Goal: Task Accomplishment & Management: Complete application form

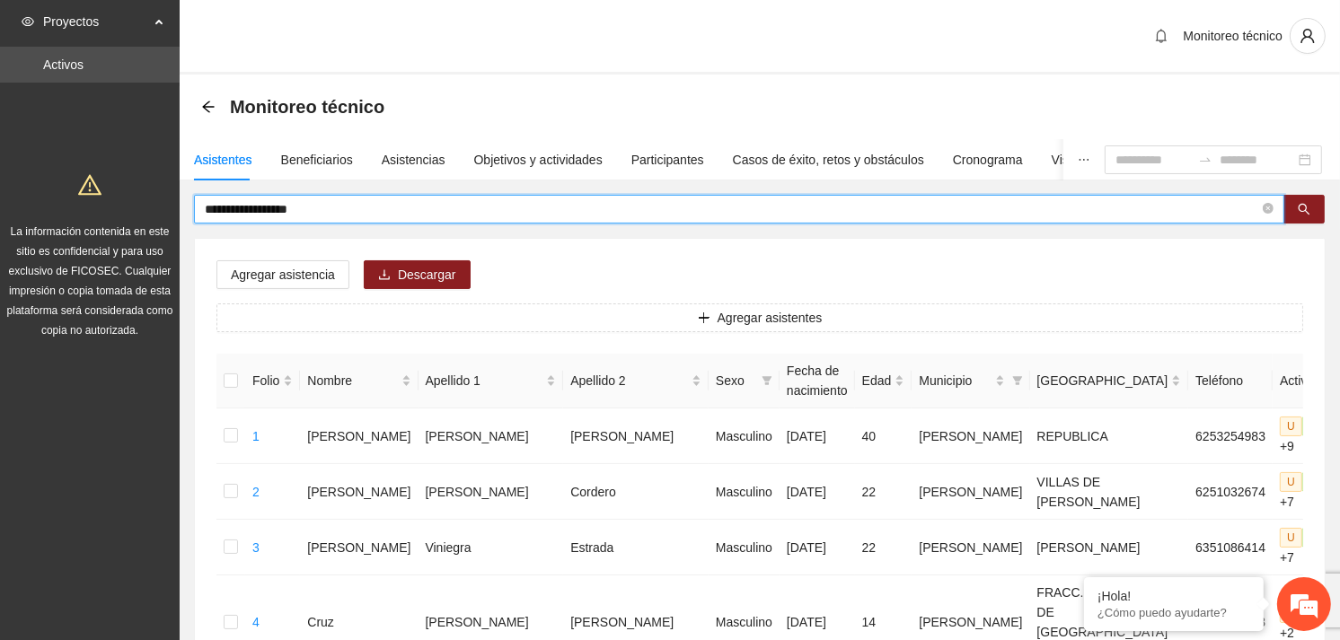
drag, startPoint x: 337, startPoint y: 209, endPoint x: 158, endPoint y: 219, distance: 179.0
type input "**********"
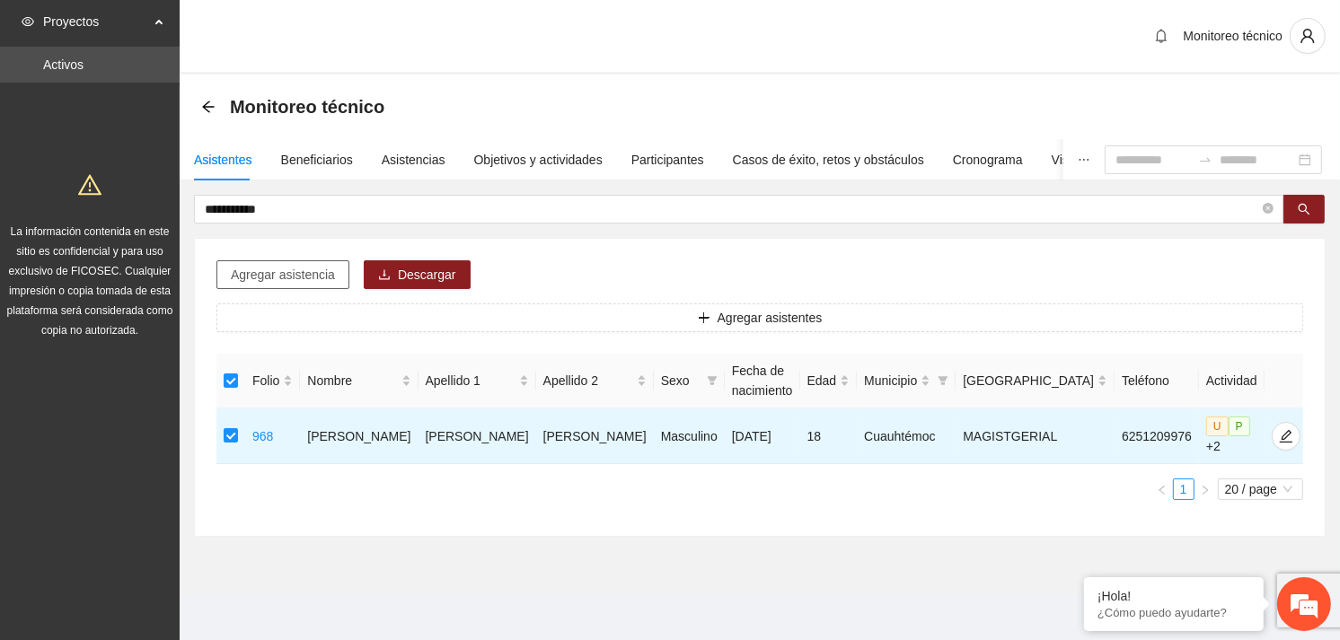
click at [290, 281] on span "Agregar asistencia" at bounding box center [283, 275] width 104 height 20
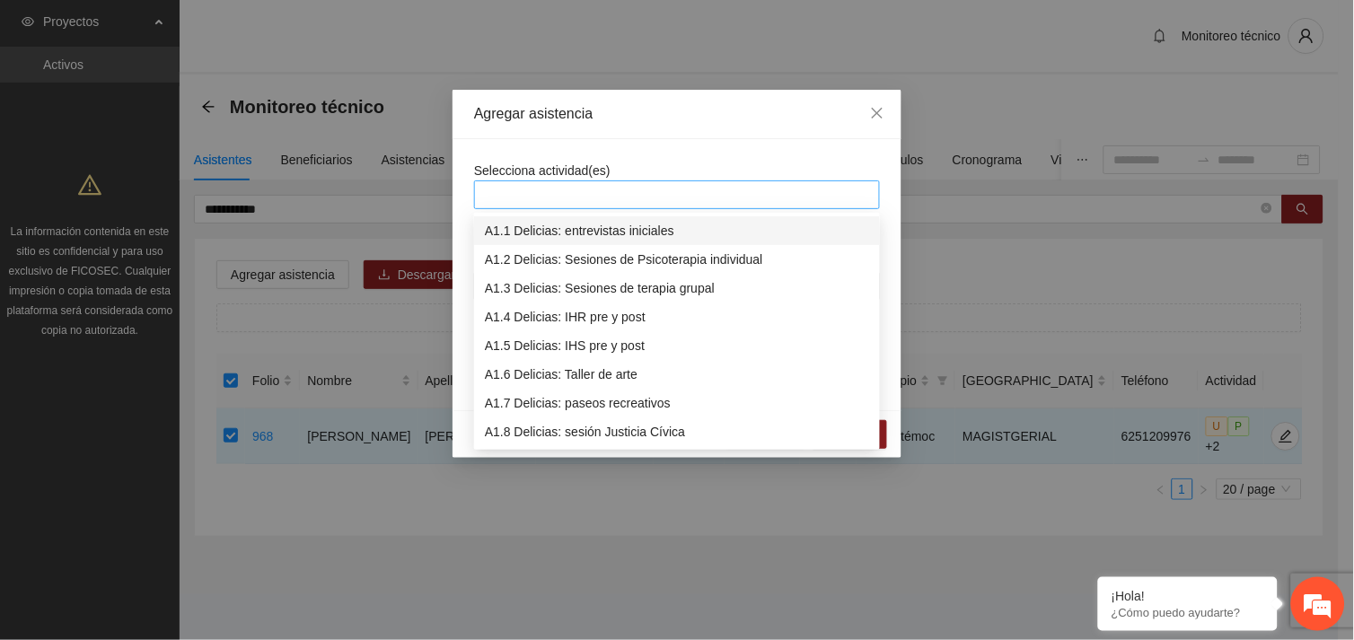
click at [606, 200] on div at bounding box center [677, 195] width 397 height 22
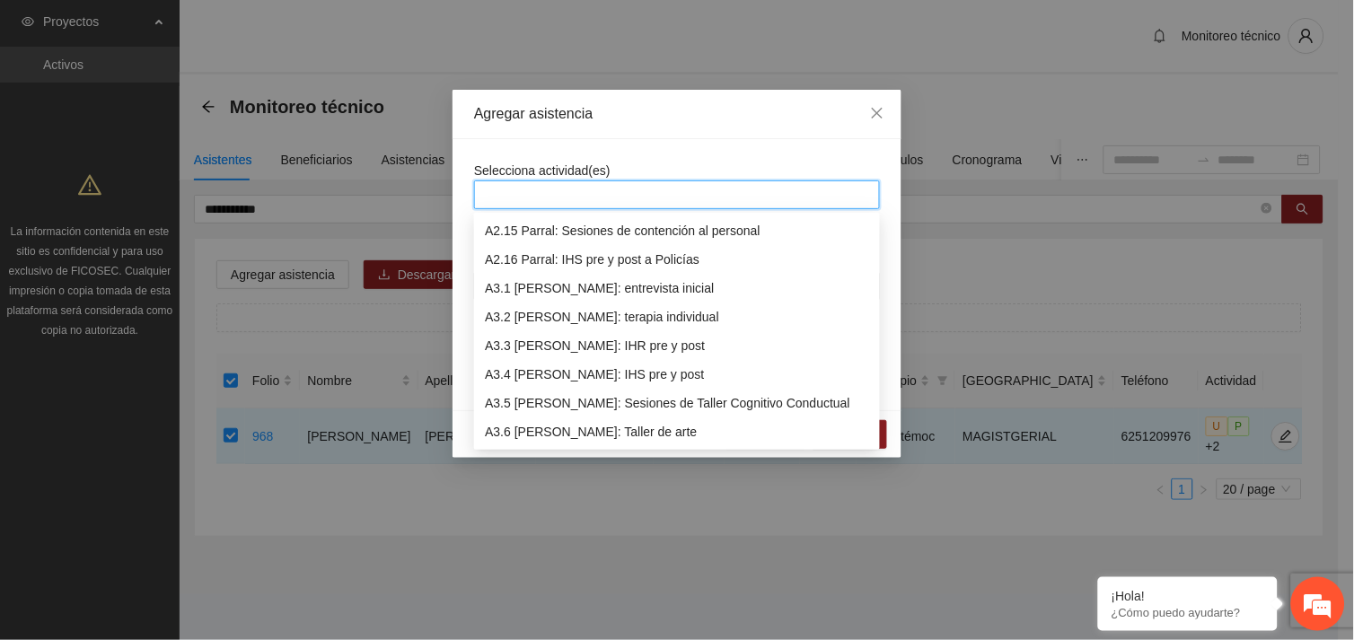
scroll to position [976, 0]
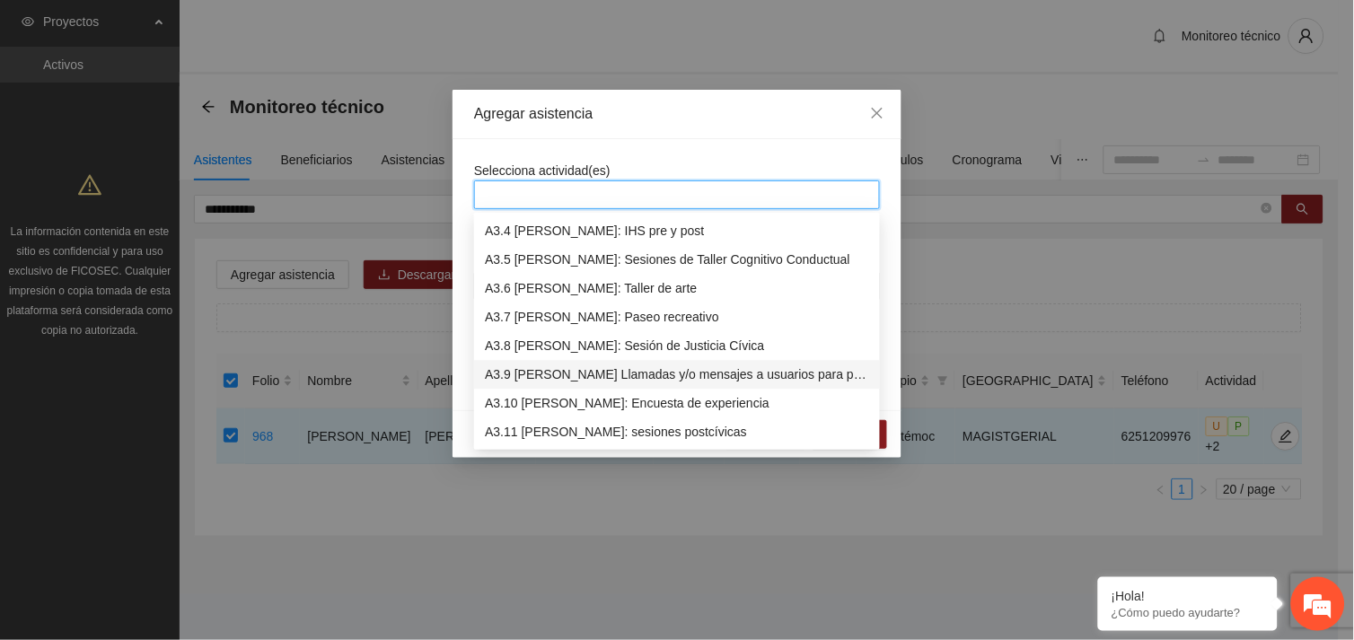
click at [684, 380] on div "A3.9 [PERSON_NAME] Llamadas y/o mensajes a usuarios para programación, seguimie…" at bounding box center [677, 376] width 384 height 20
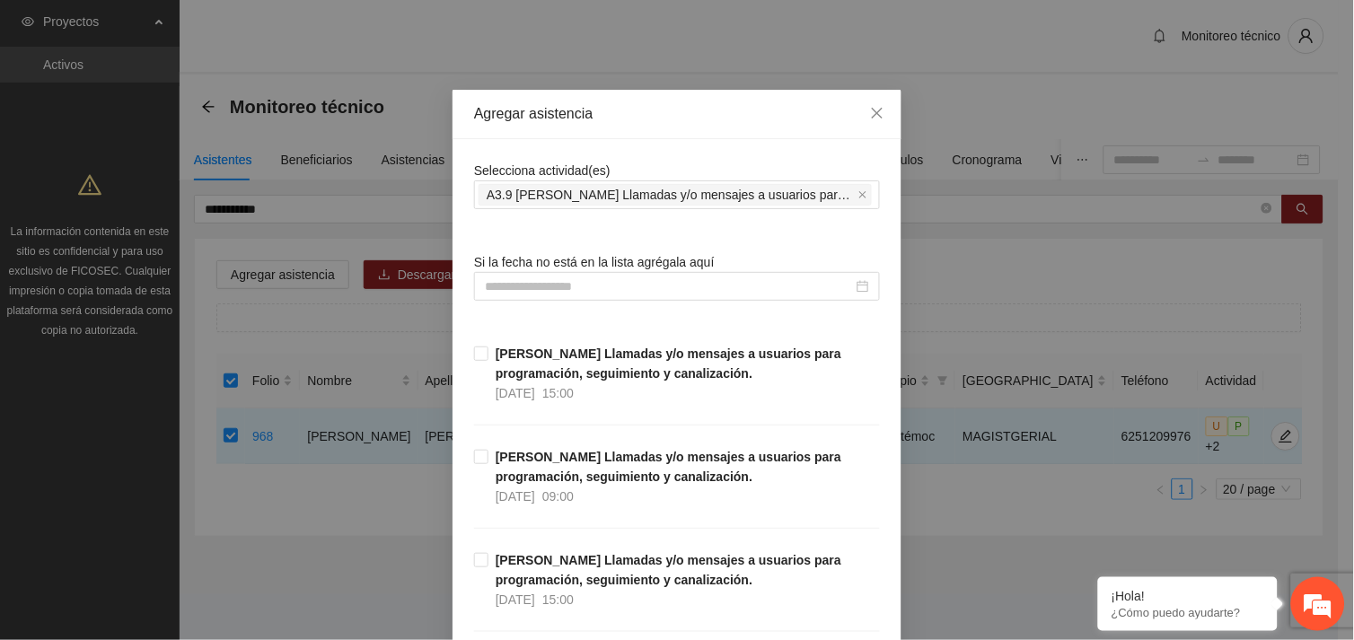
click at [616, 280] on input at bounding box center [669, 287] width 368 height 20
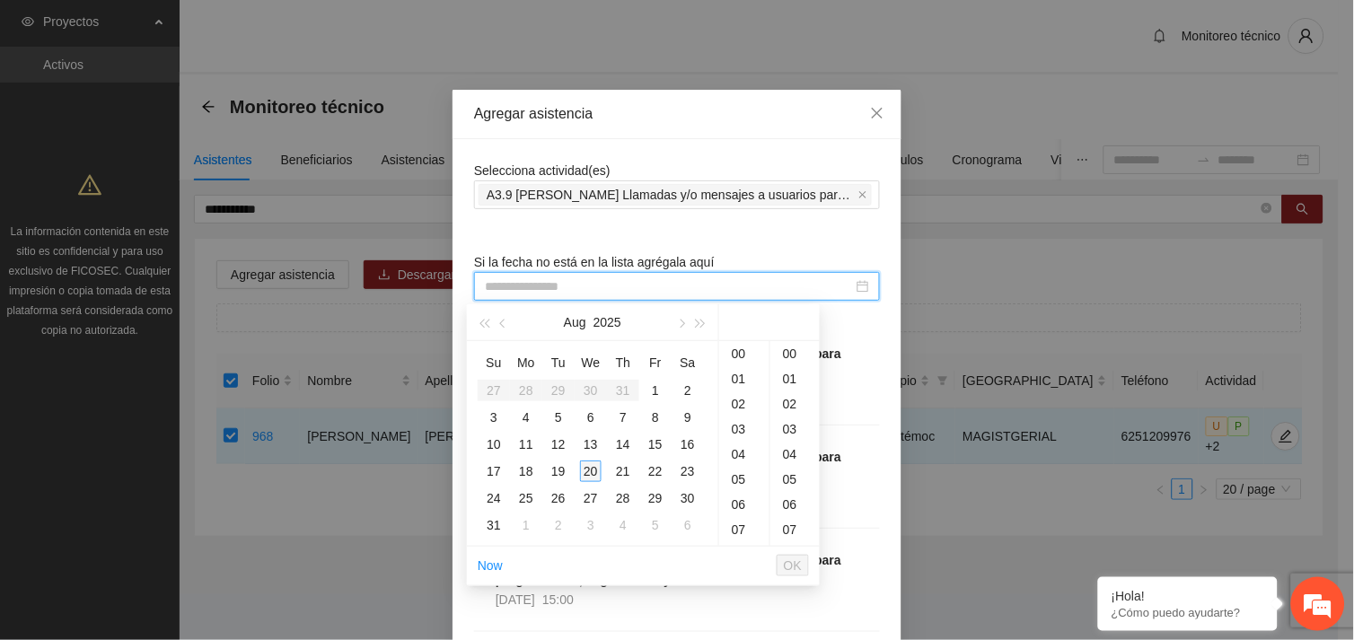
click at [591, 463] on div "20" at bounding box center [591, 472] width 22 height 22
click at [743, 366] on div "10" at bounding box center [744, 369] width 50 height 25
click at [788, 461] on div "12" at bounding box center [795, 460] width 49 height 25
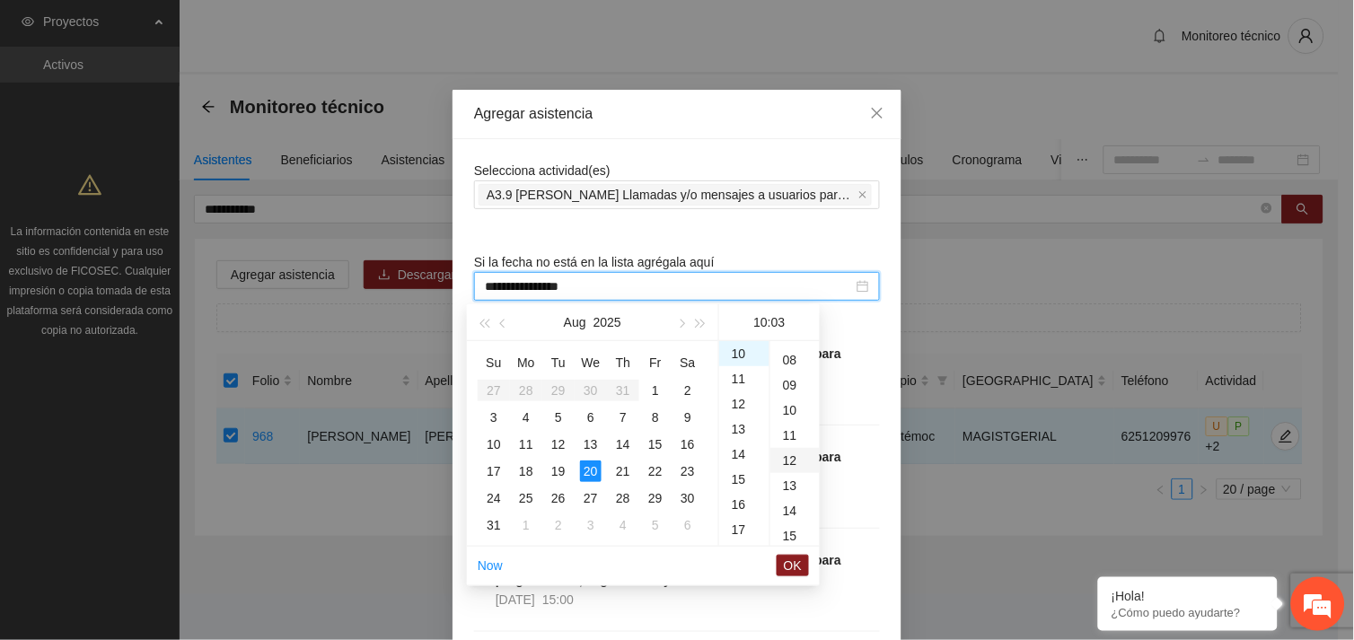
type input "**********"
click at [788, 566] on span "OK" at bounding box center [793, 566] width 18 height 20
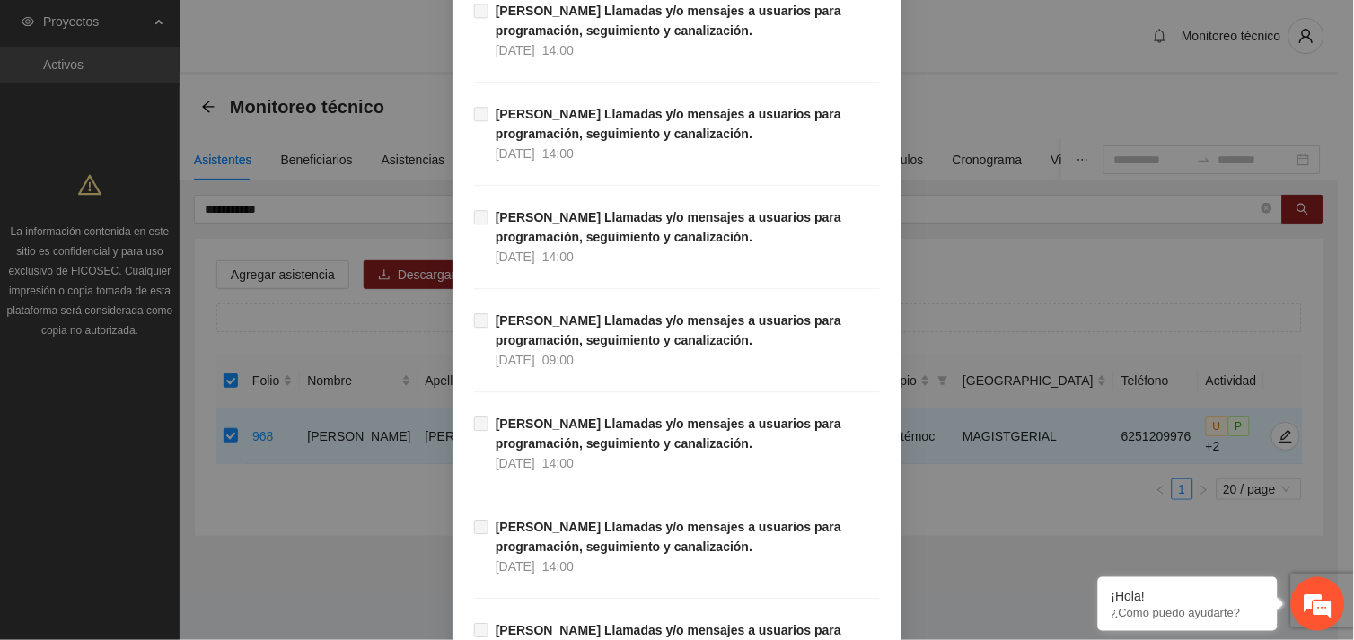
scroll to position [18332, 0]
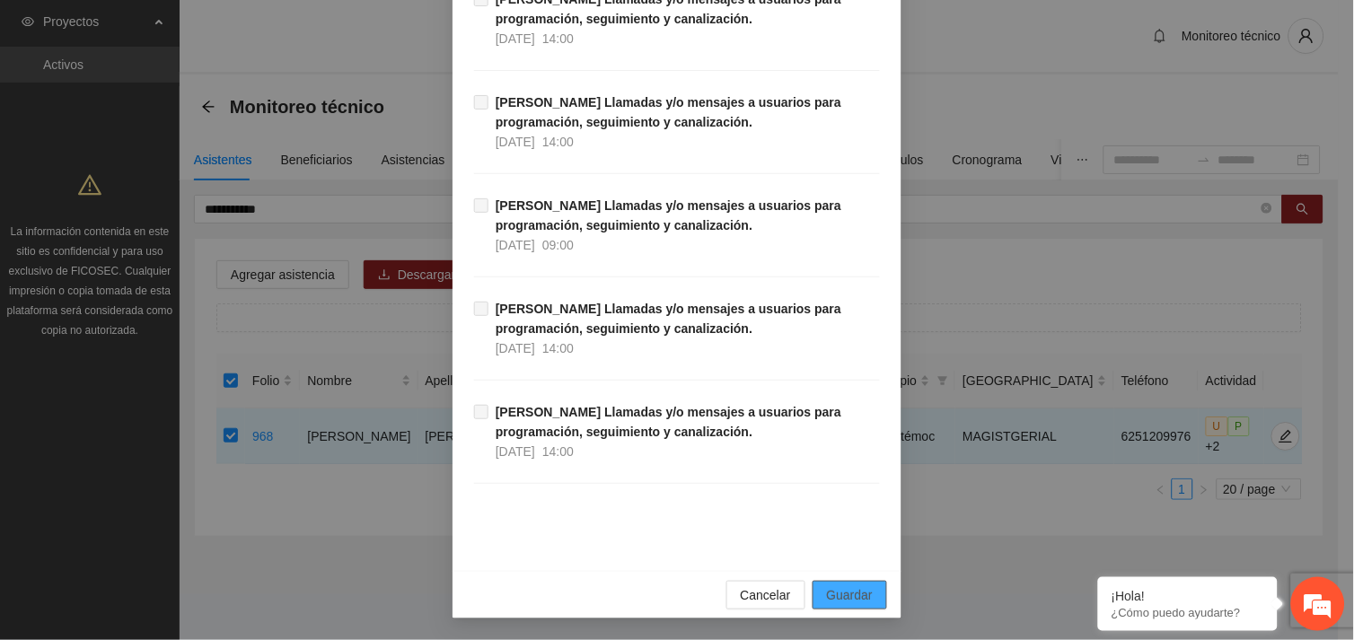
click at [857, 594] on span "Guardar" at bounding box center [850, 596] width 46 height 20
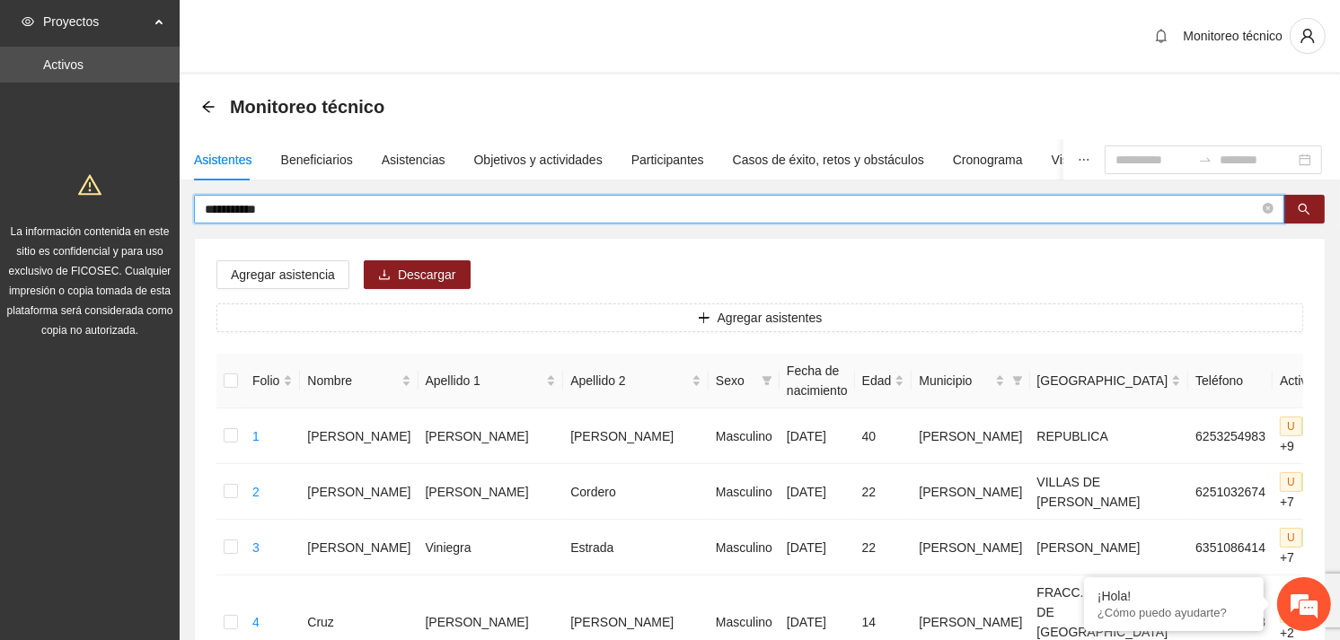
drag, startPoint x: 294, startPoint y: 216, endPoint x: 140, endPoint y: 207, distance: 153.9
type input "*****"
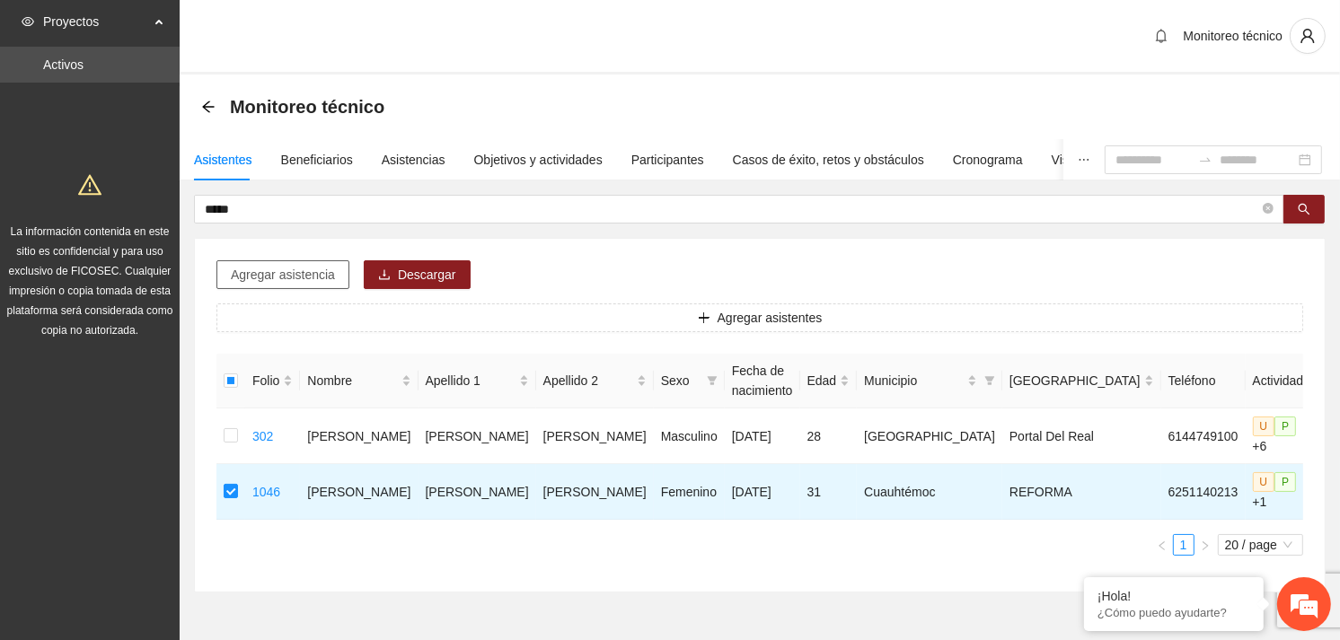
click at [305, 270] on span "Agregar asistencia" at bounding box center [283, 275] width 104 height 20
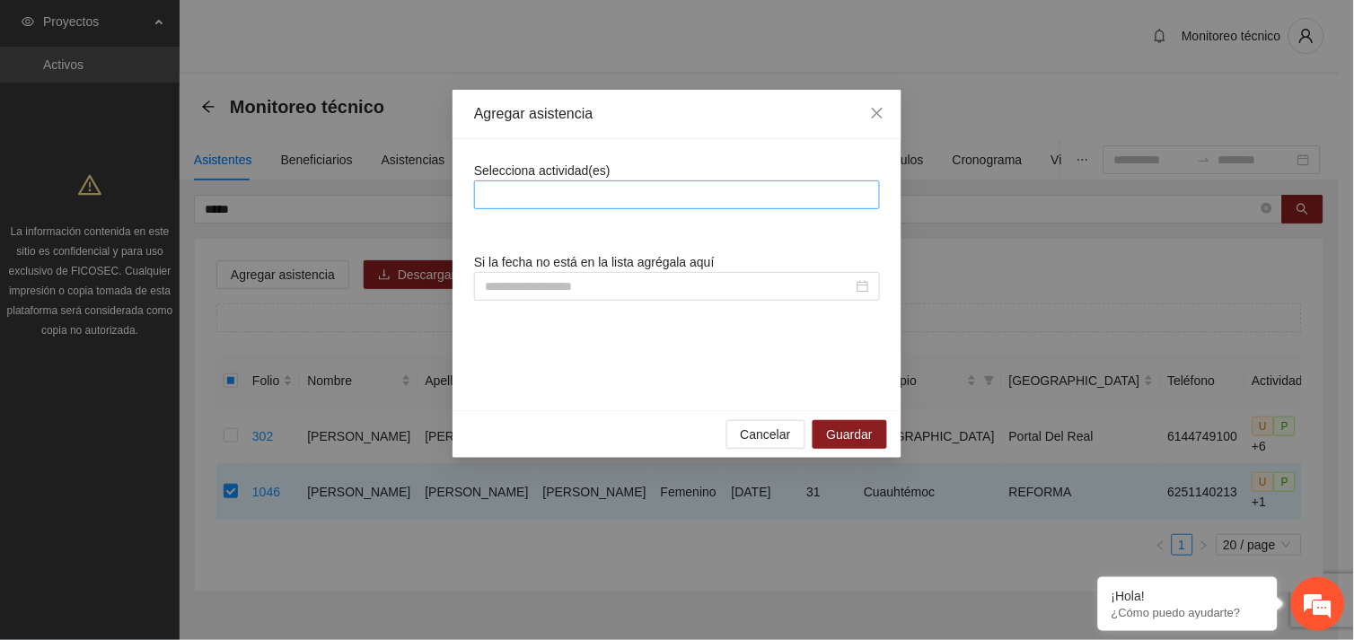
click at [602, 195] on div at bounding box center [677, 195] width 397 height 22
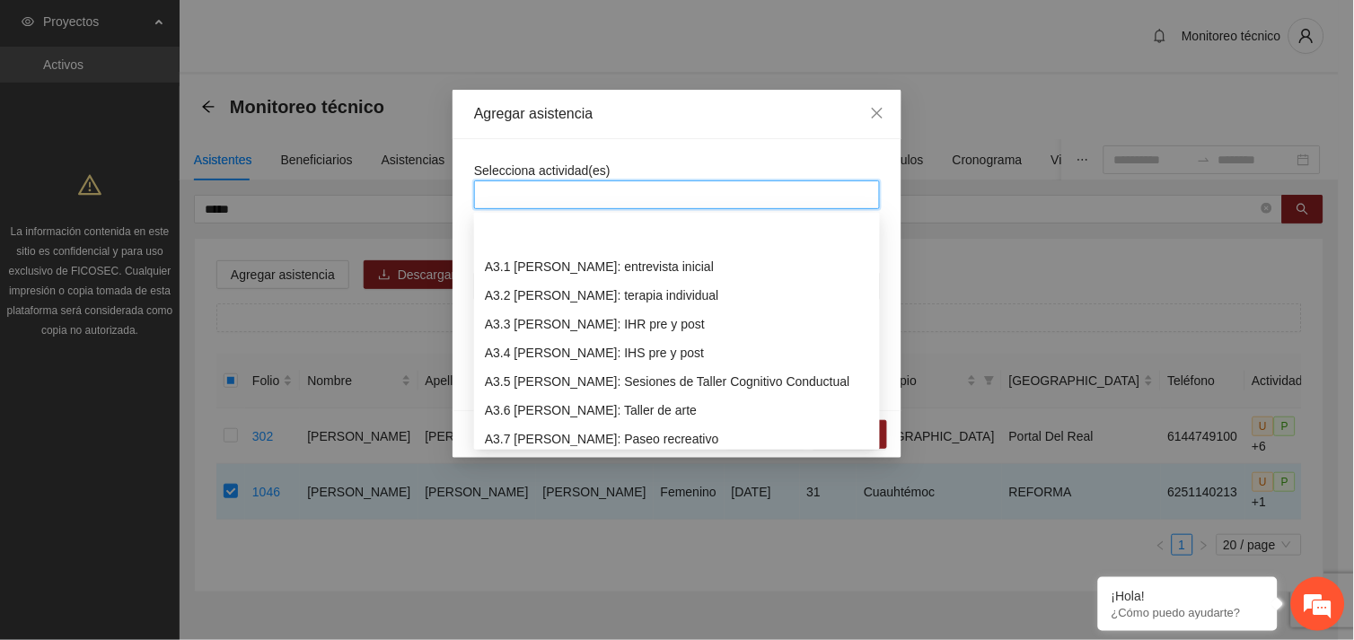
scroll to position [920, 0]
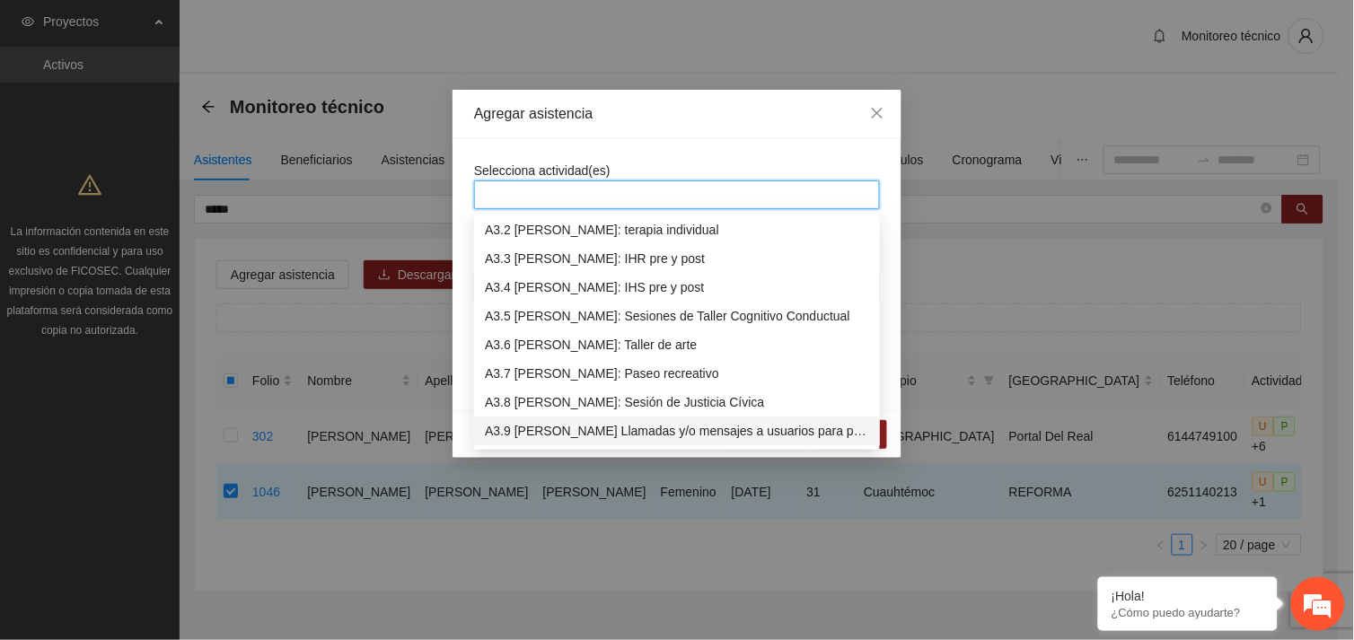
click at [626, 427] on div "A3.9 [PERSON_NAME] Llamadas y/o mensajes a usuarios para programación, seguimie…" at bounding box center [677, 432] width 384 height 20
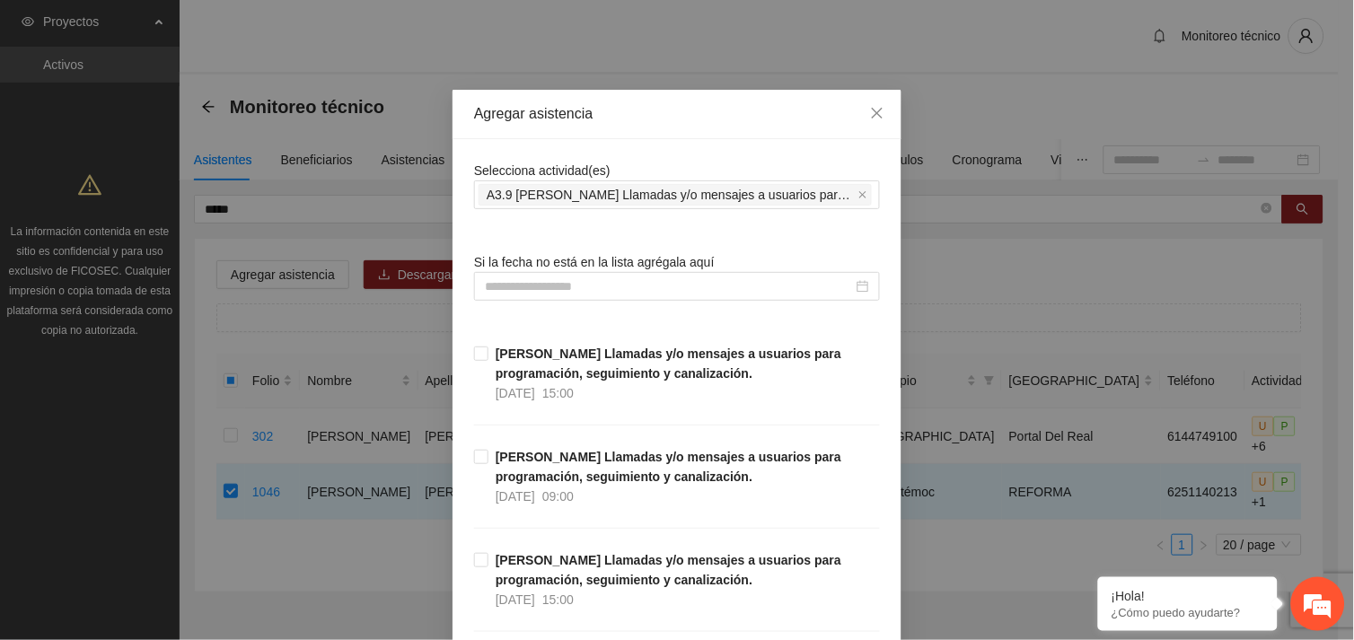
click at [544, 288] on input at bounding box center [669, 287] width 368 height 20
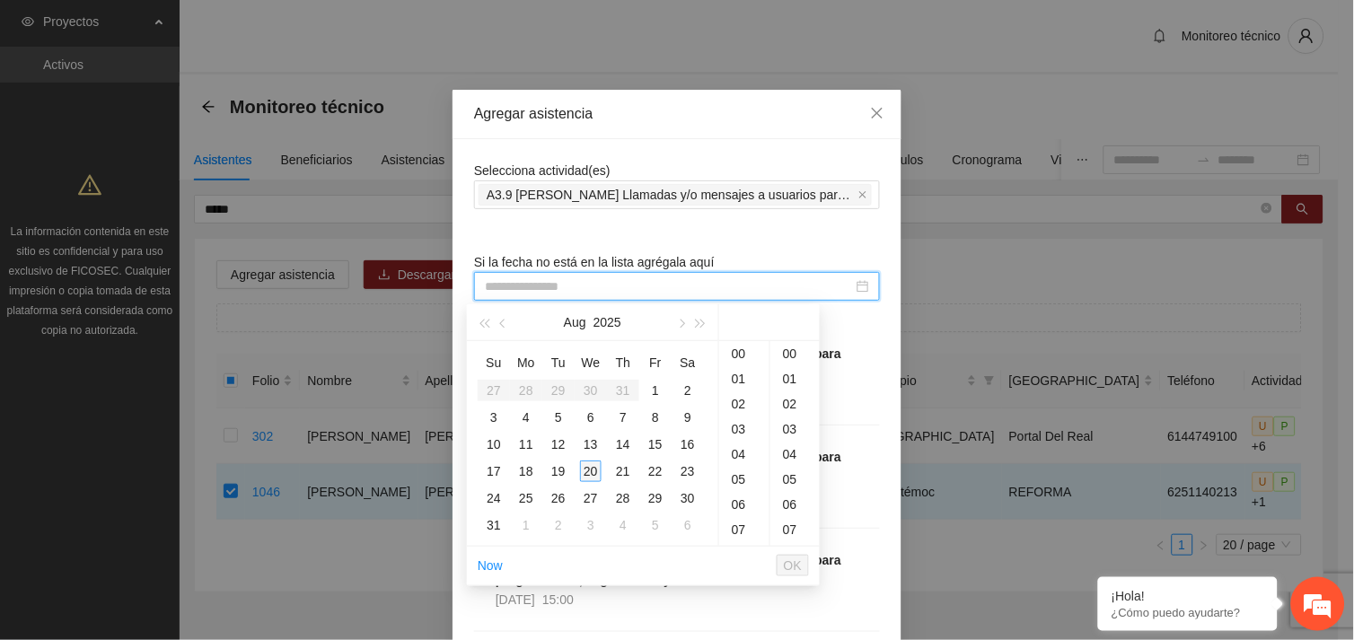
click at [585, 473] on div "20" at bounding box center [591, 472] width 22 height 22
click at [789, 495] on div "56" at bounding box center [795, 501] width 49 height 25
type input "**********"
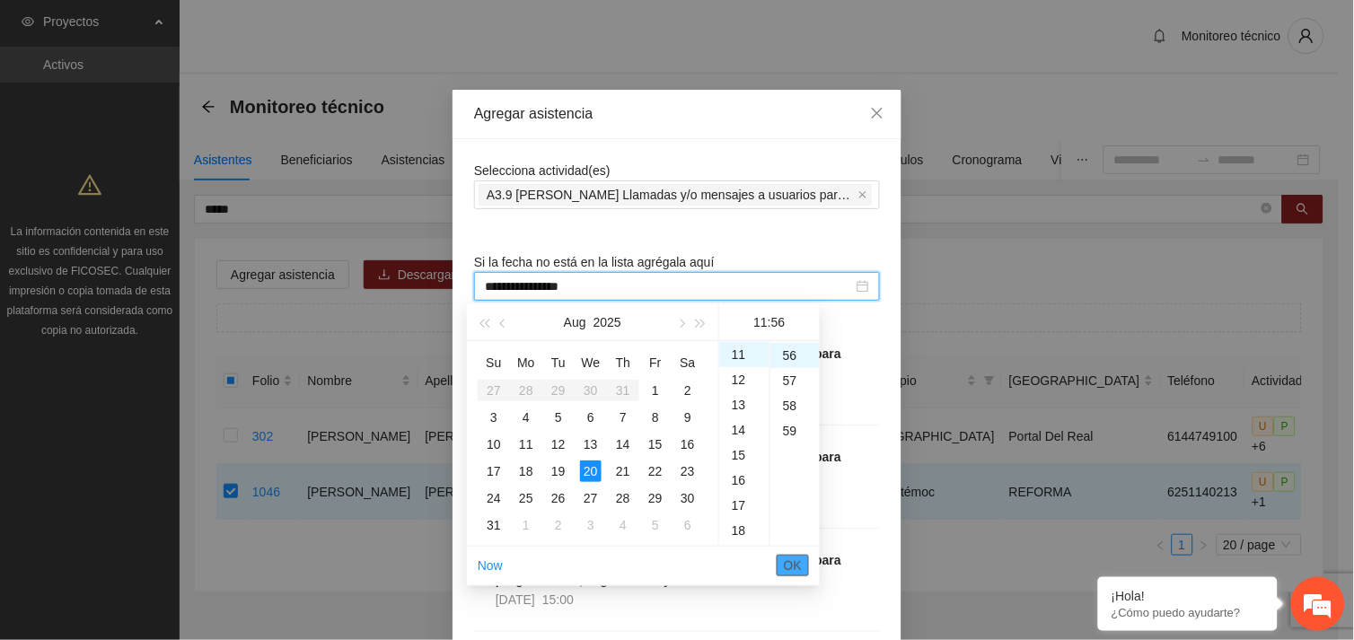
click at [788, 559] on span "OK" at bounding box center [793, 566] width 18 height 20
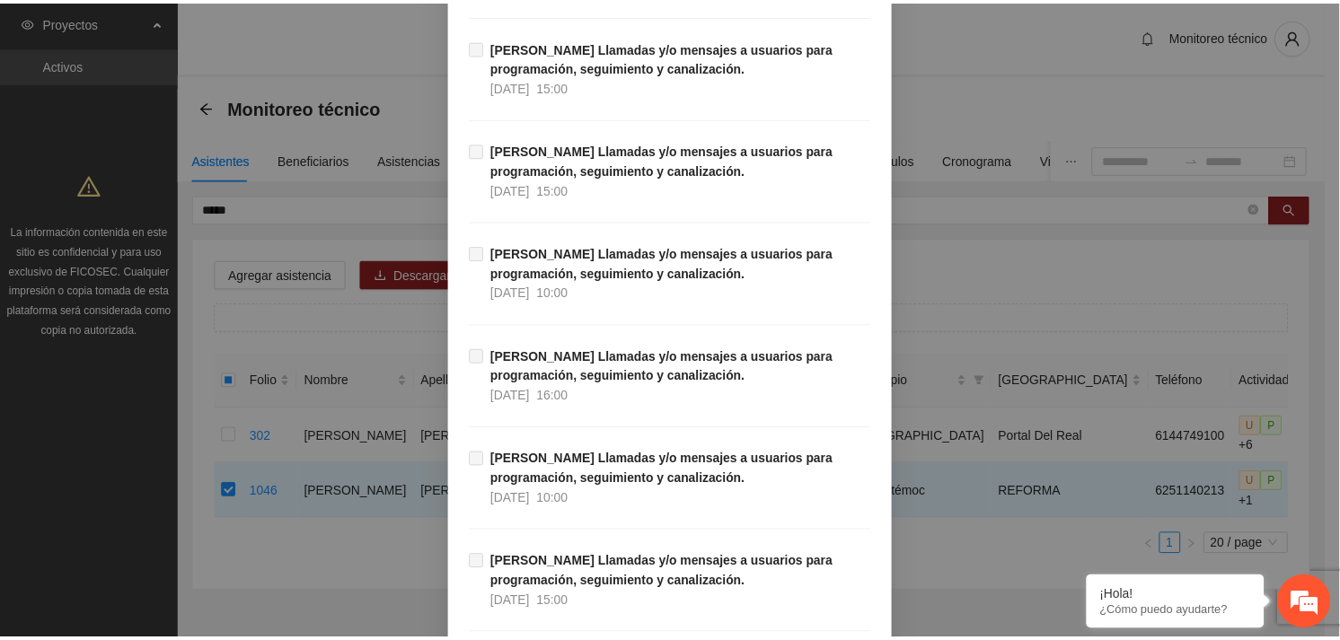
scroll to position [18332, 0]
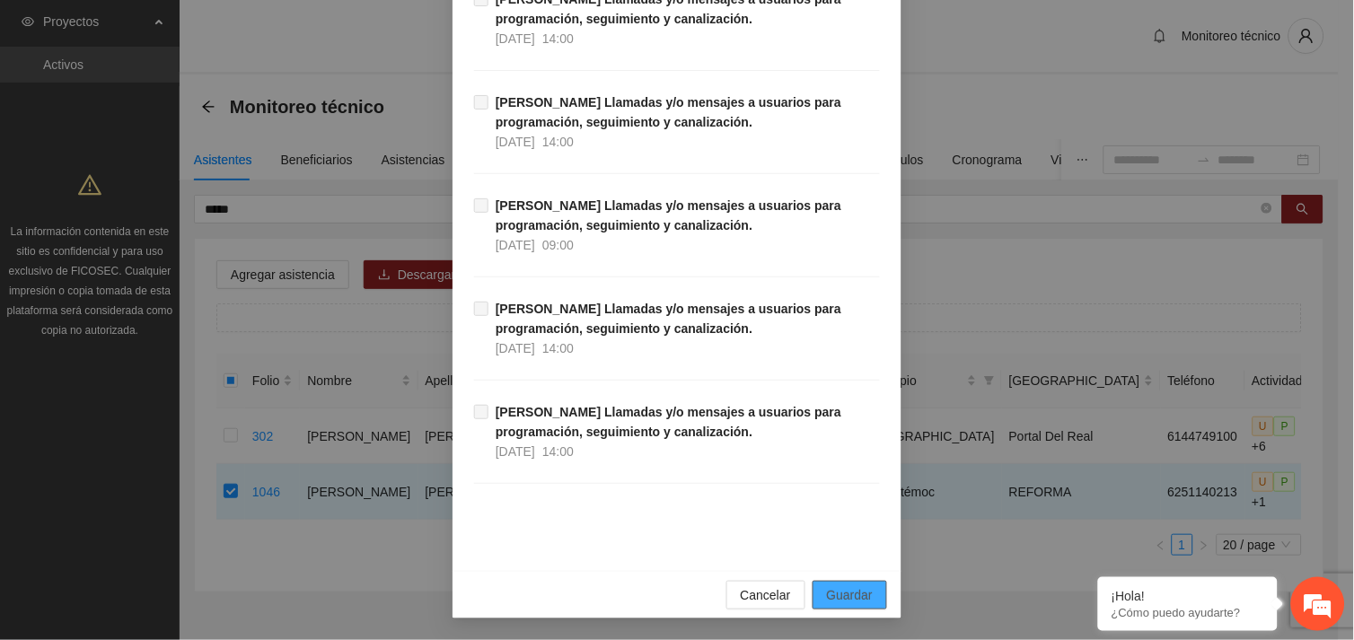
click at [863, 591] on span "Guardar" at bounding box center [850, 596] width 46 height 20
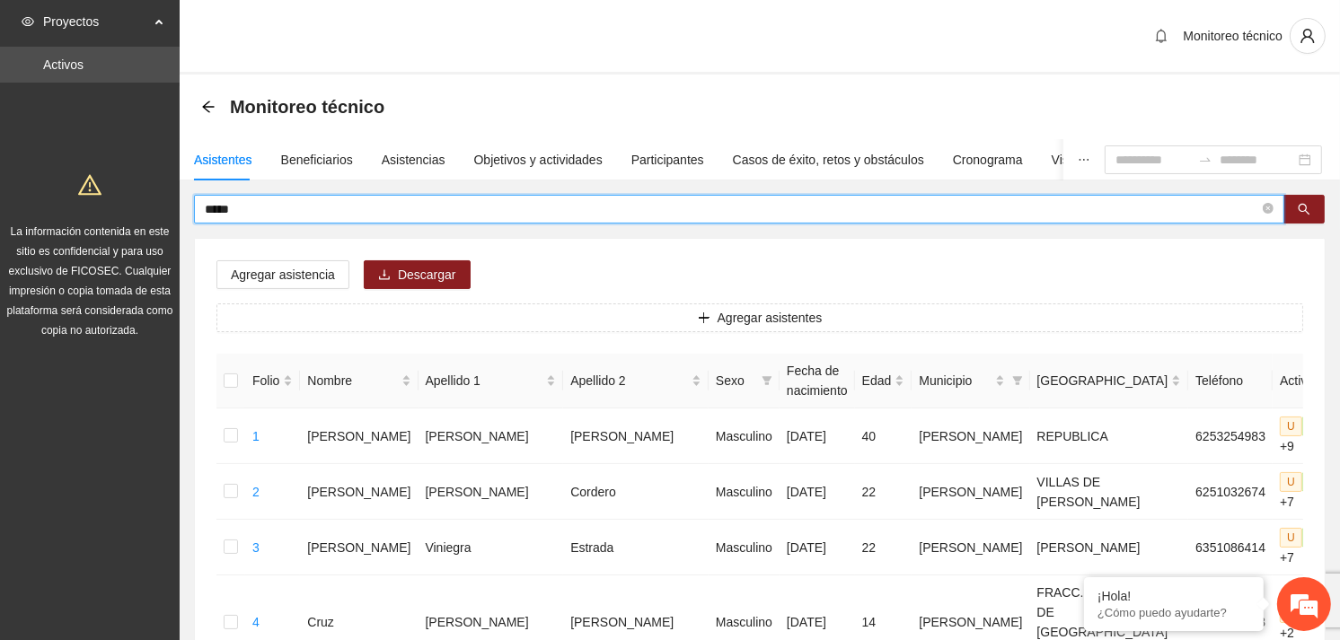
drag, startPoint x: 265, startPoint y: 211, endPoint x: 191, endPoint y: 210, distance: 73.7
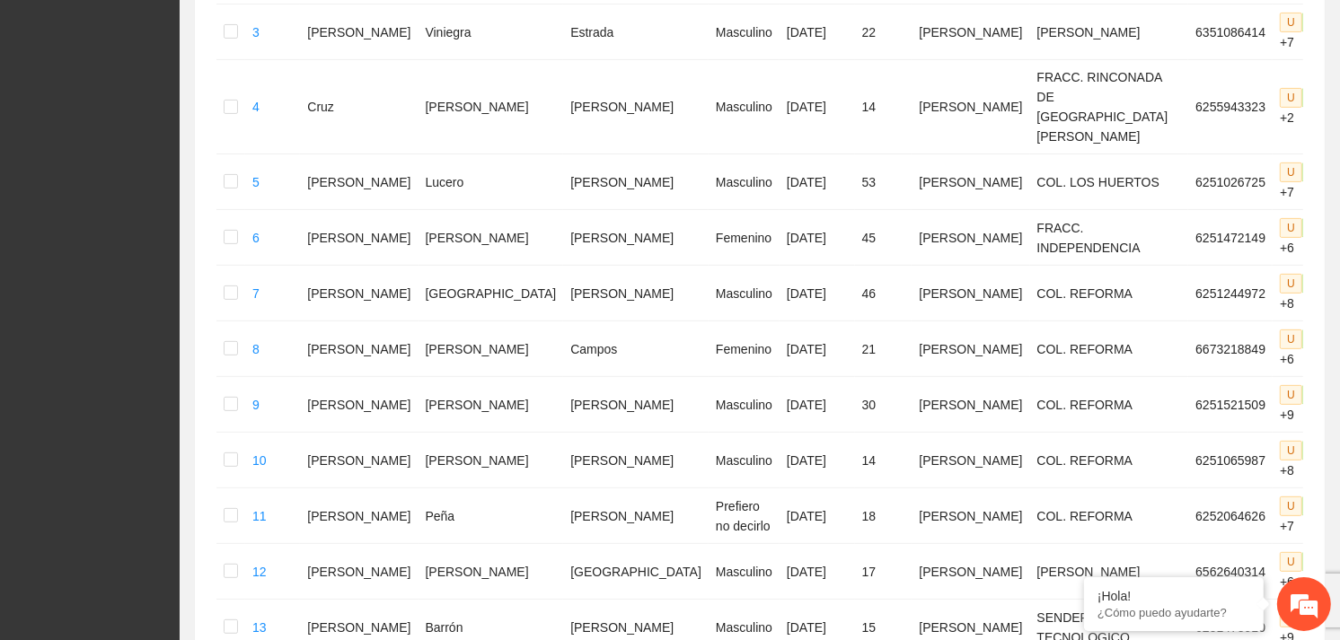
scroll to position [0, 0]
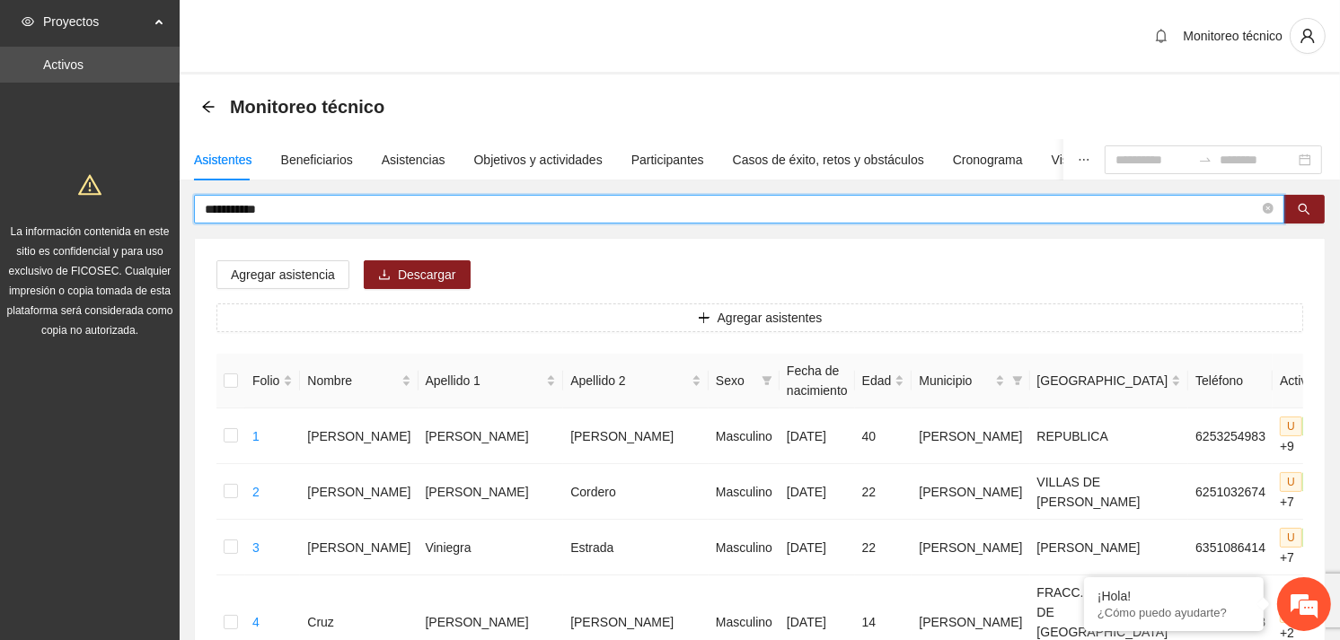
type input "**********"
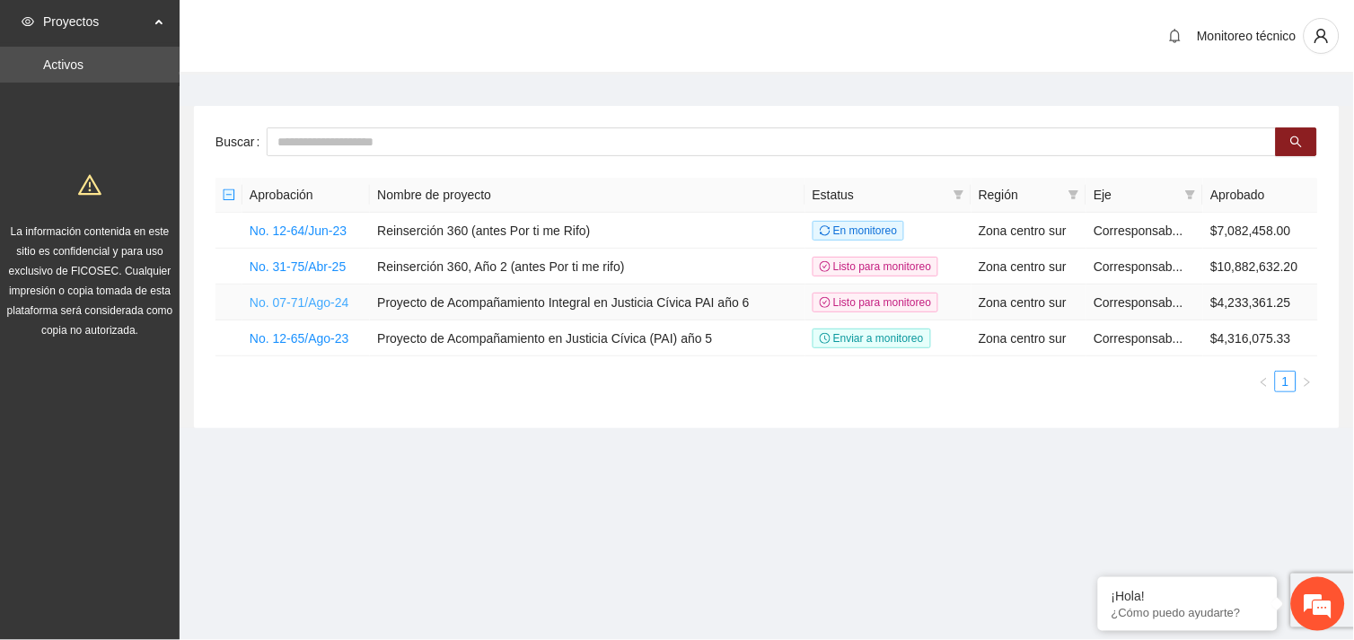
click at [302, 304] on link "No. 07-71/Ago-24" at bounding box center [300, 302] width 100 height 14
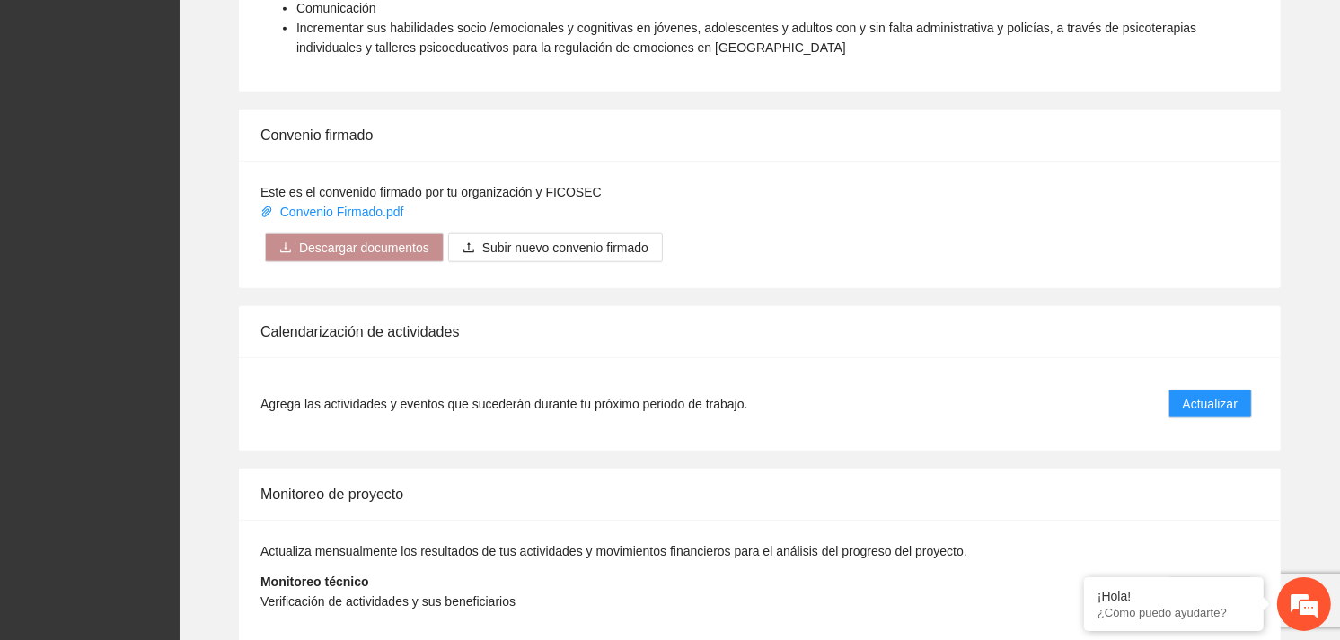
scroll to position [1519, 0]
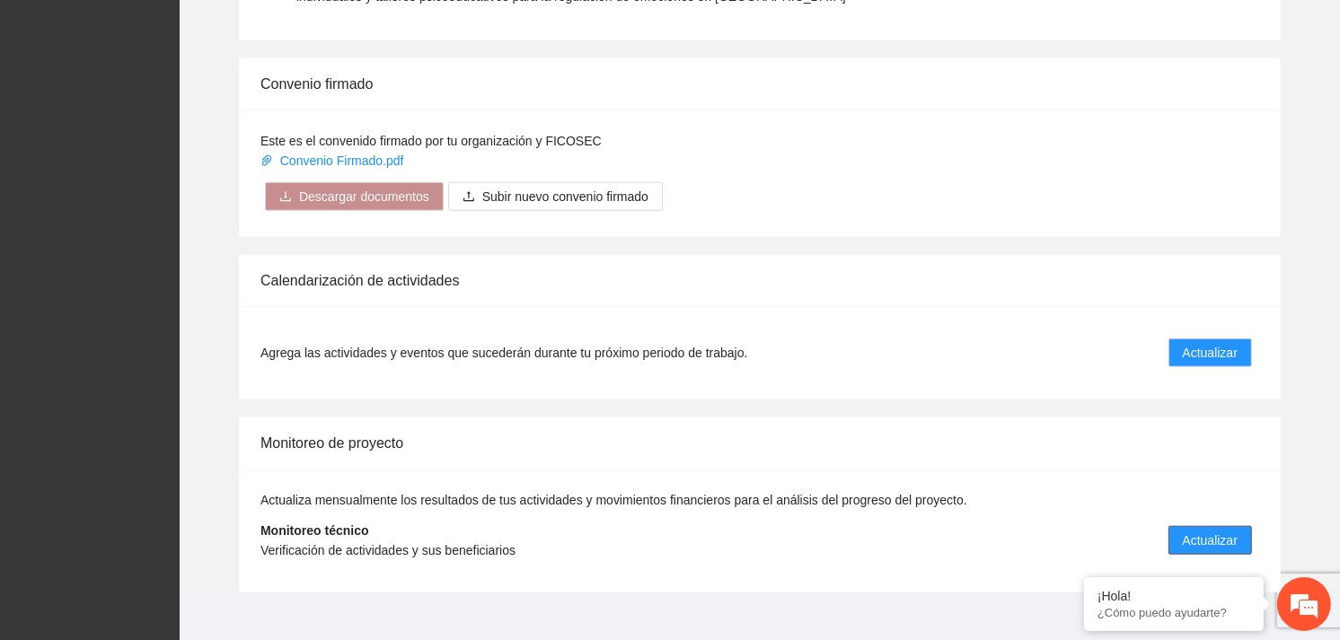
click at [1221, 531] on span "Actualizar" at bounding box center [1210, 541] width 55 height 20
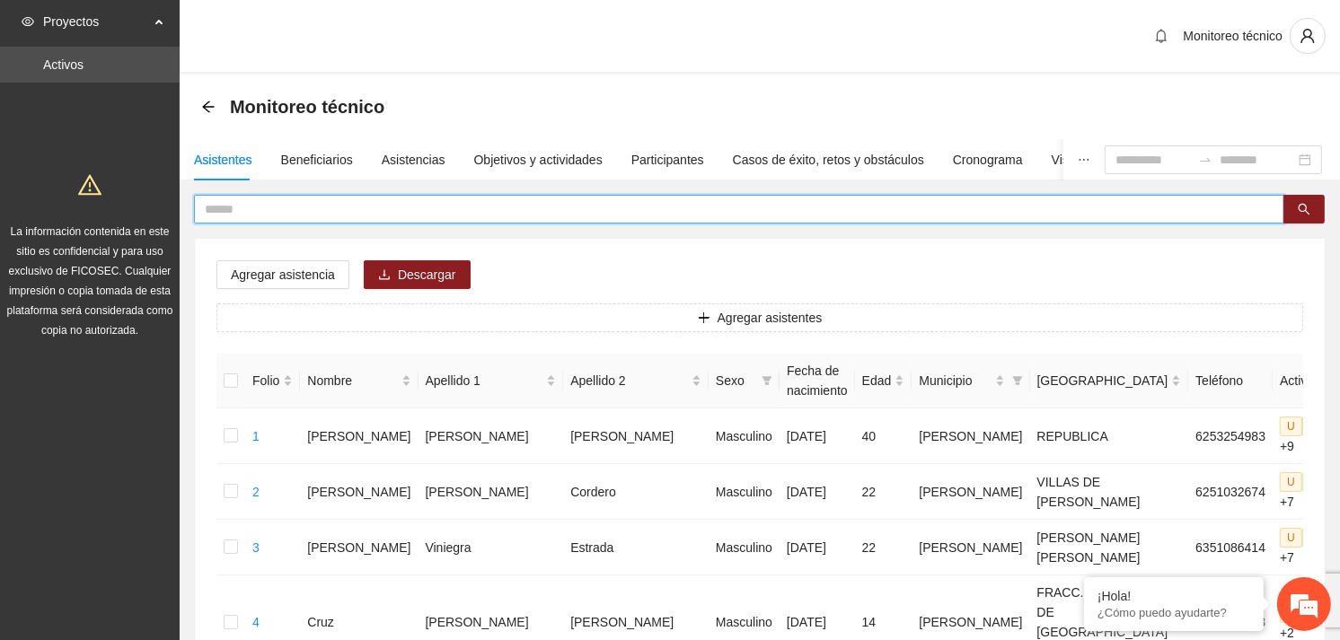
click at [242, 208] on input "text" at bounding box center [732, 209] width 1054 height 20
type input "**********"
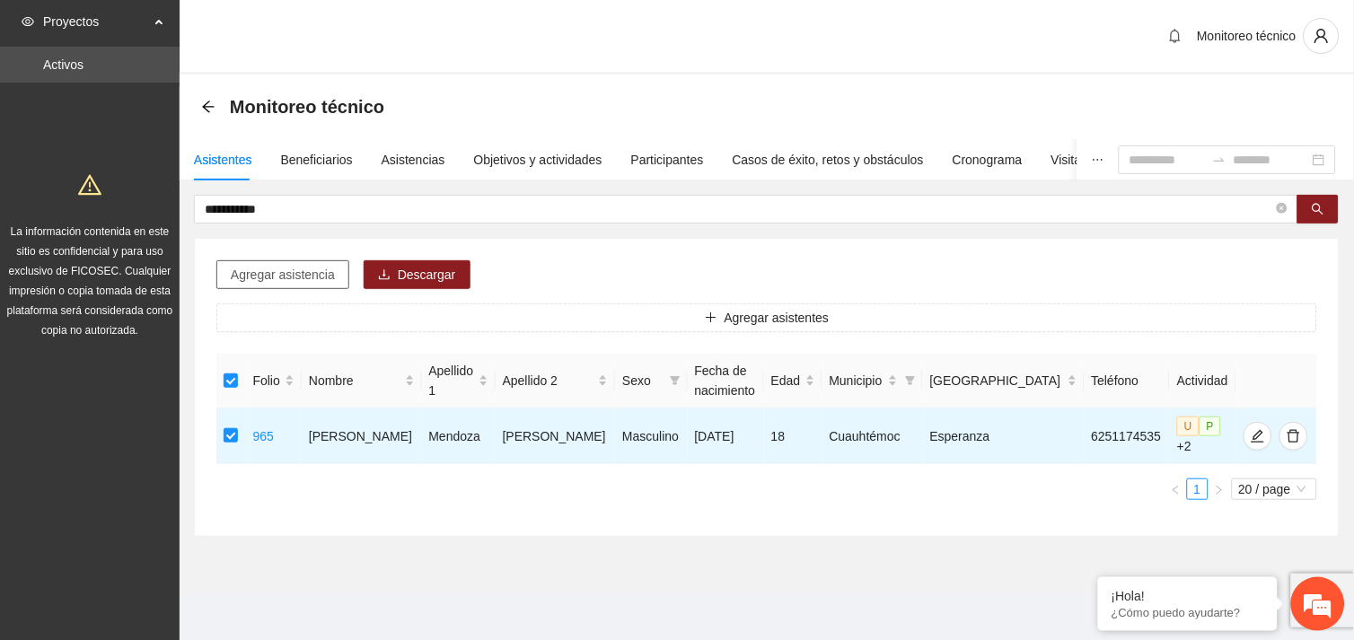
click at [314, 273] on span "Agregar asistencia" at bounding box center [283, 275] width 104 height 20
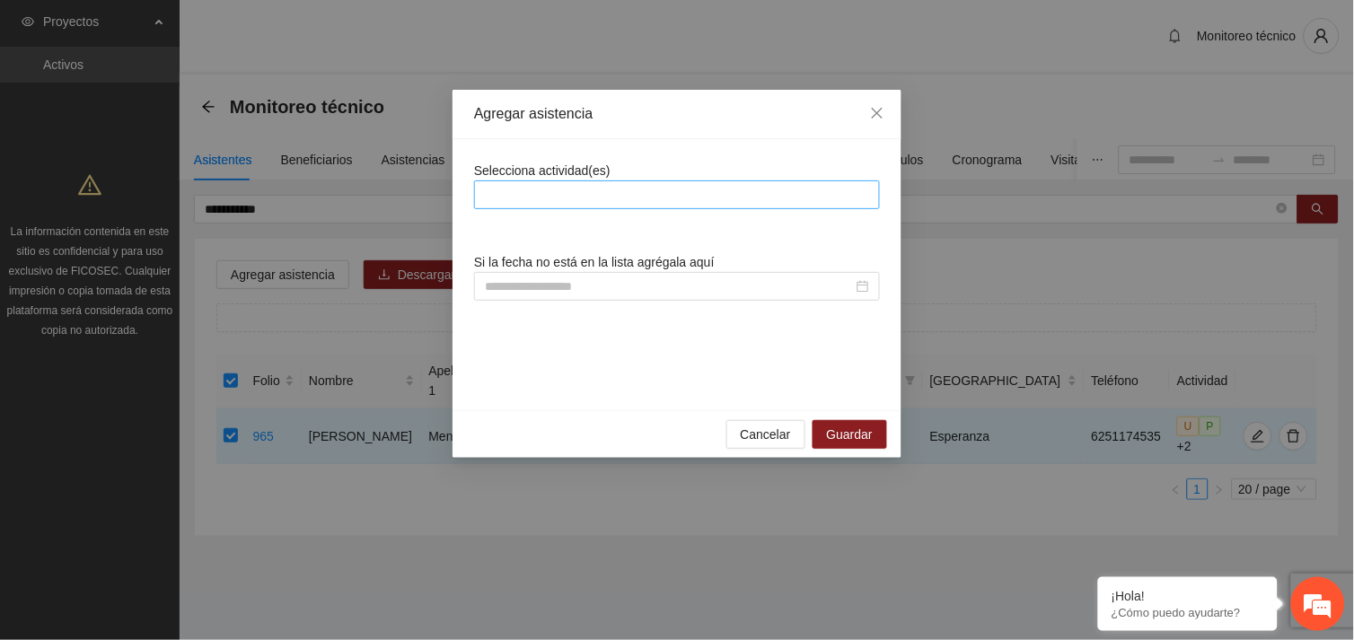
click at [649, 187] on div at bounding box center [677, 195] width 397 height 22
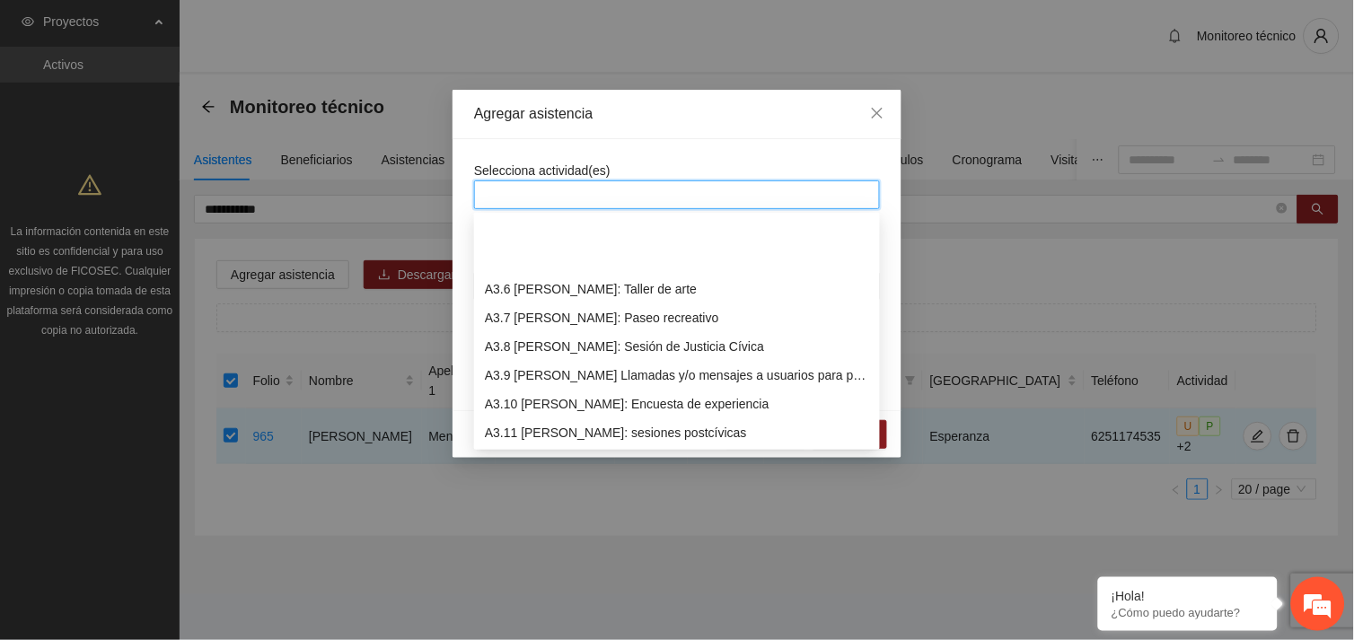
scroll to position [1091, 0]
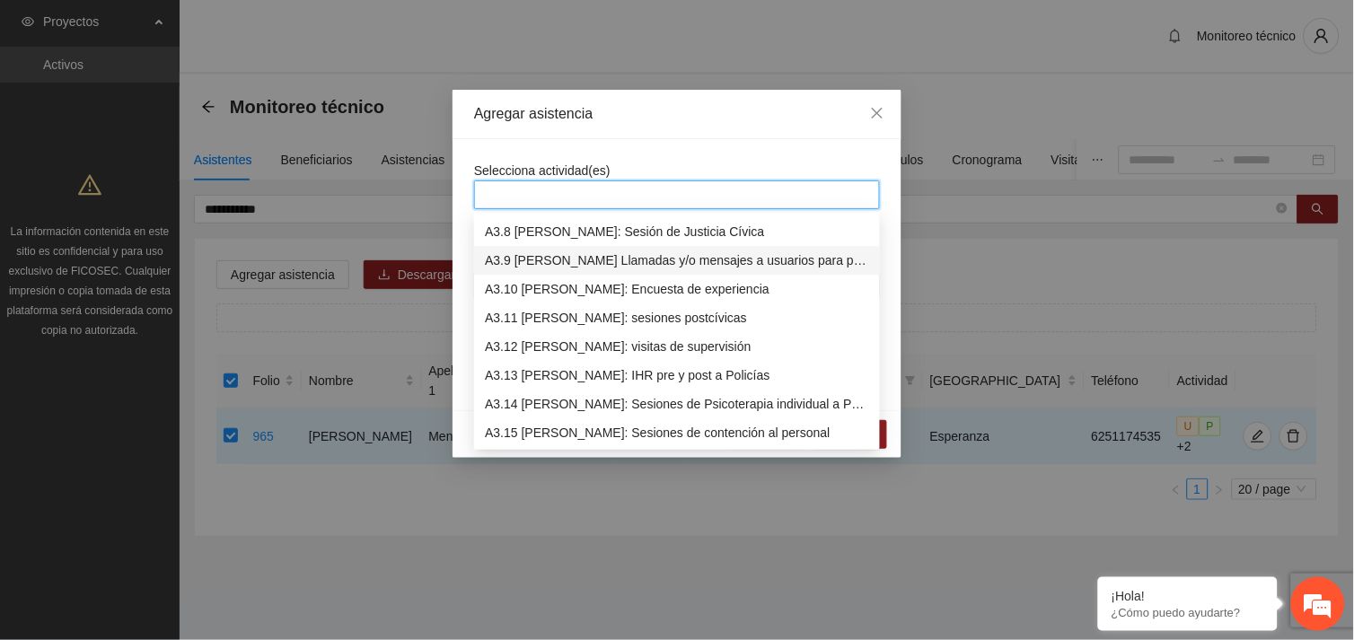
click at [675, 260] on div "A3.9 [PERSON_NAME] Llamadas y/o mensajes a usuarios para programación, seguimie…" at bounding box center [677, 261] width 384 height 20
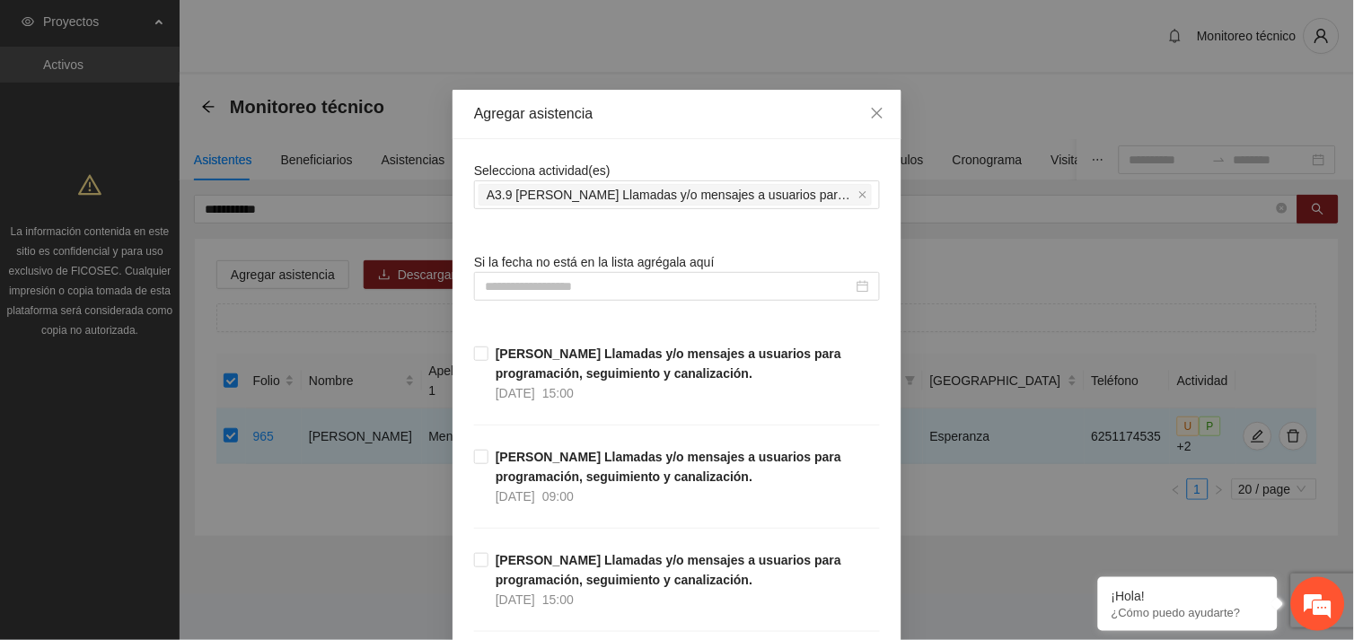
click at [577, 286] on input at bounding box center [669, 287] width 368 height 20
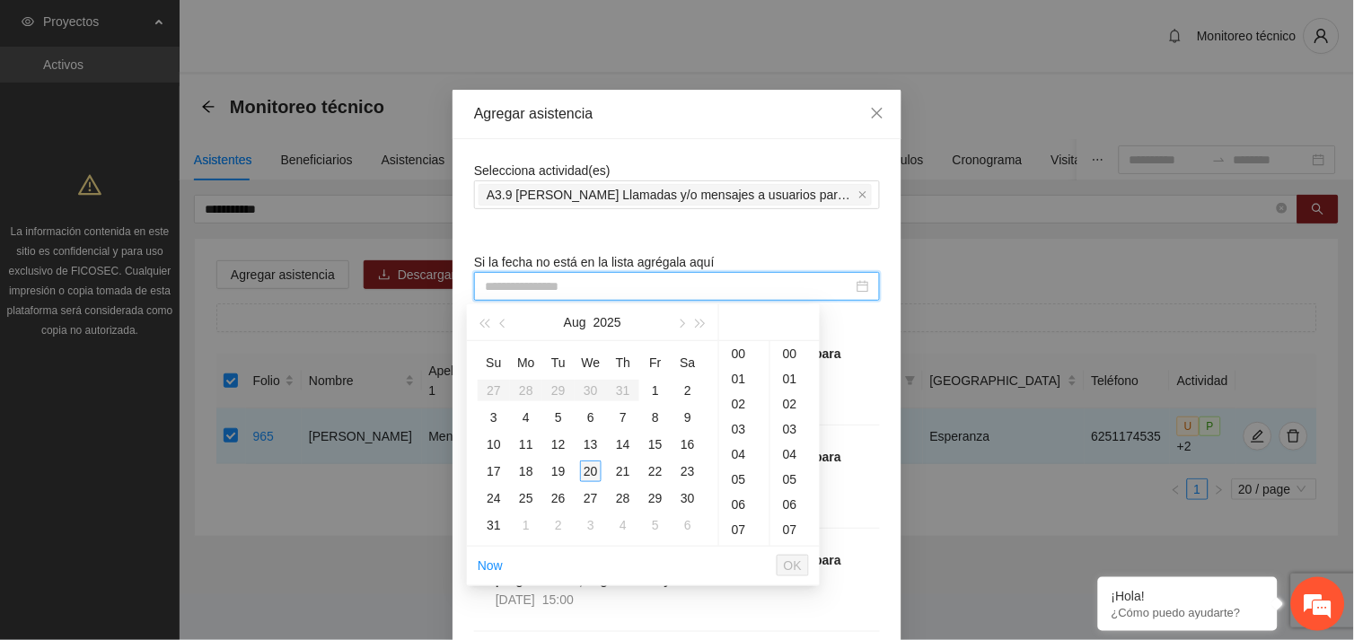
click at [587, 463] on div "20" at bounding box center [591, 472] width 22 height 22
click at [746, 363] on div "10" at bounding box center [744, 369] width 50 height 25
click at [787, 491] on div "57" at bounding box center [795, 496] width 49 height 25
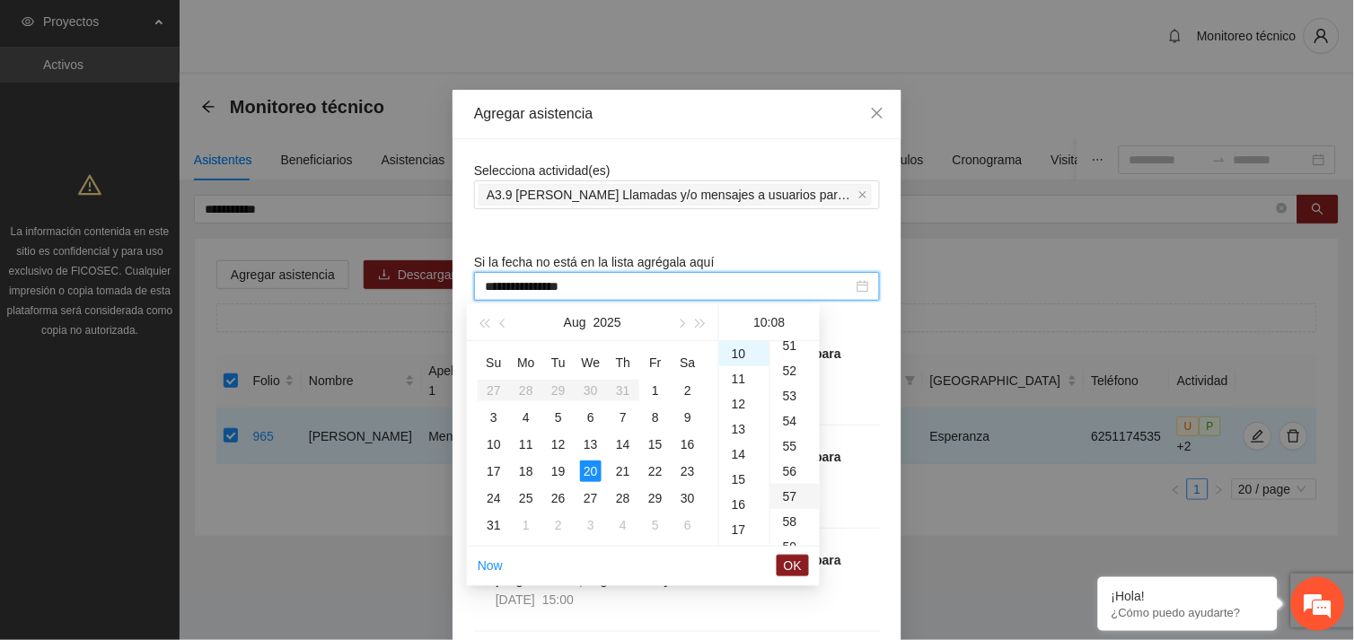
type input "**********"
click at [799, 562] on span "OK" at bounding box center [793, 566] width 18 height 20
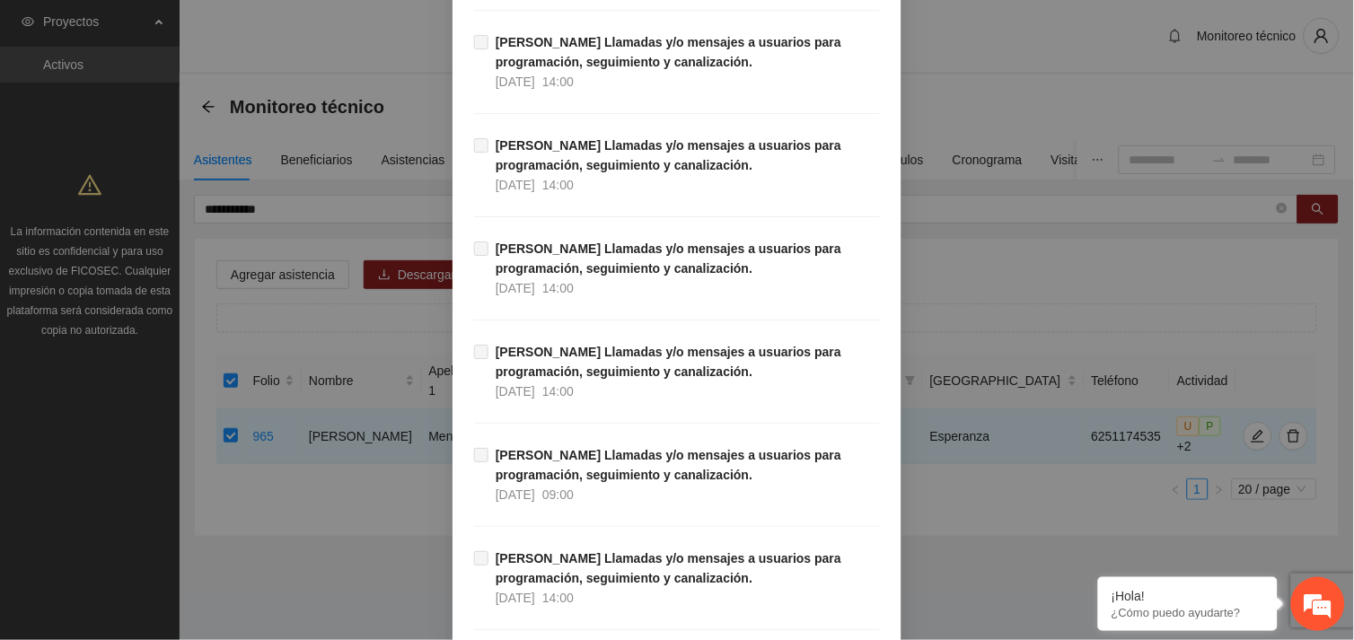
scroll to position [18332, 0]
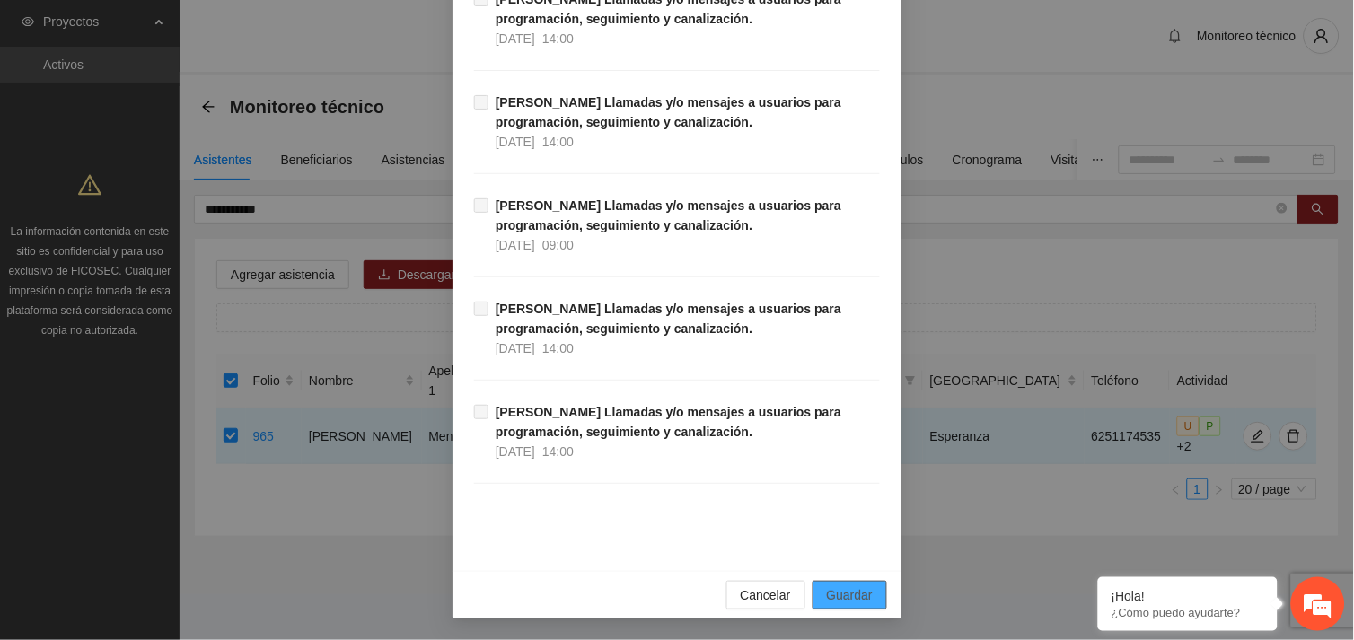
click at [845, 591] on span "Guardar" at bounding box center [850, 596] width 46 height 20
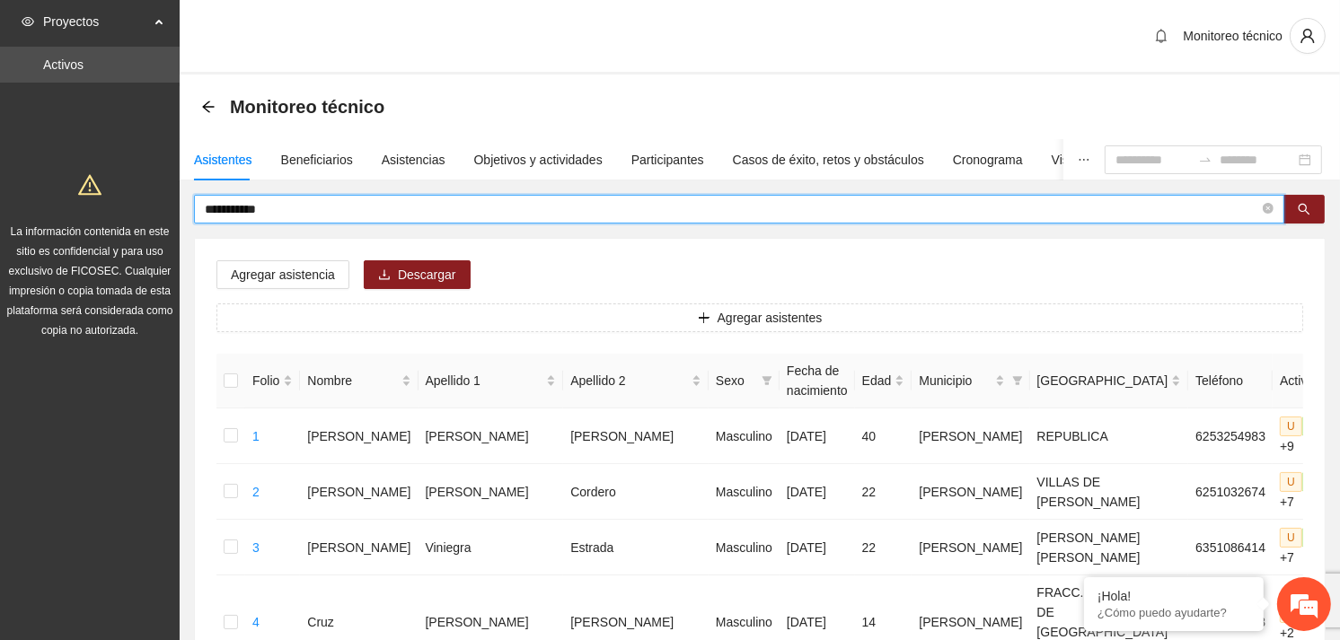
drag, startPoint x: 272, startPoint y: 210, endPoint x: 162, endPoint y: 211, distance: 110.5
type input "**********"
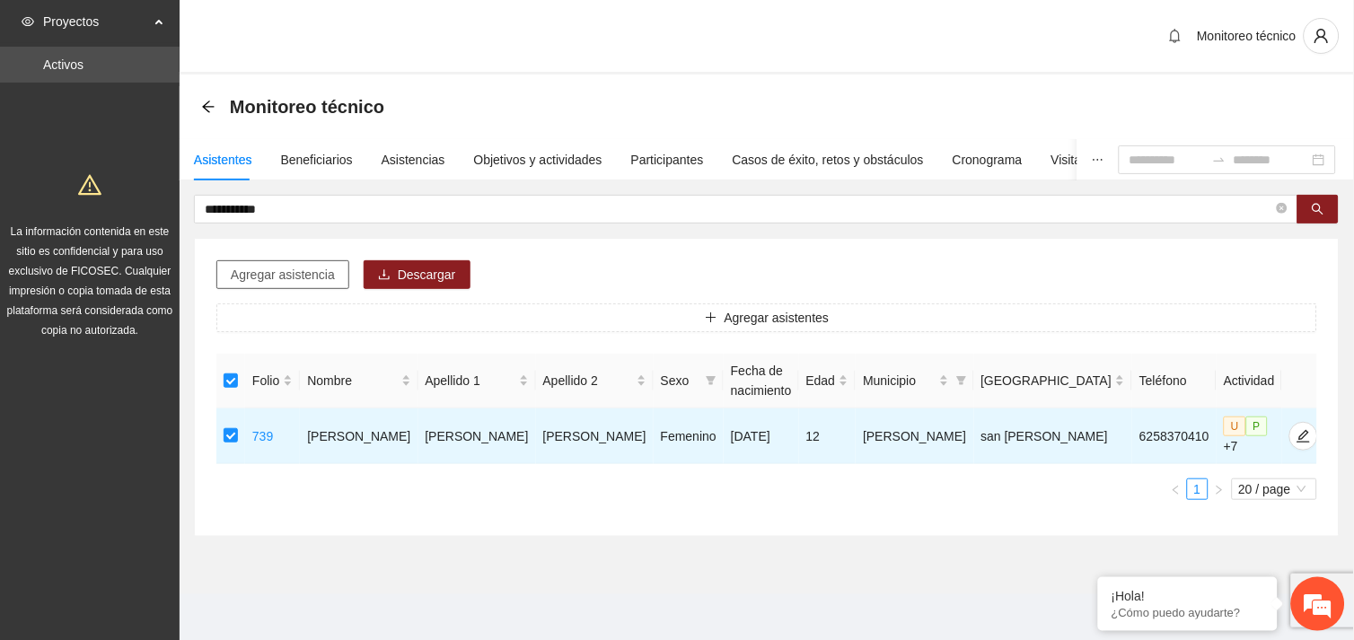
click at [280, 281] on span "Agregar asistencia" at bounding box center [283, 275] width 104 height 20
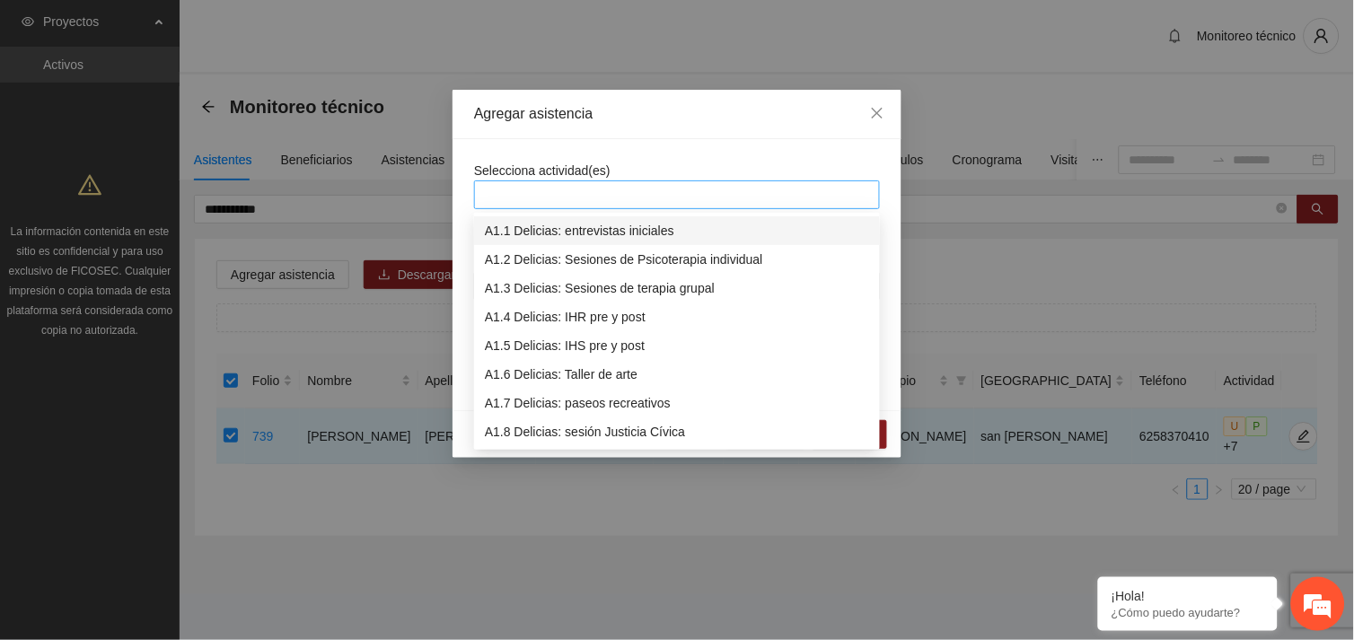
click at [554, 186] on div at bounding box center [677, 195] width 397 height 22
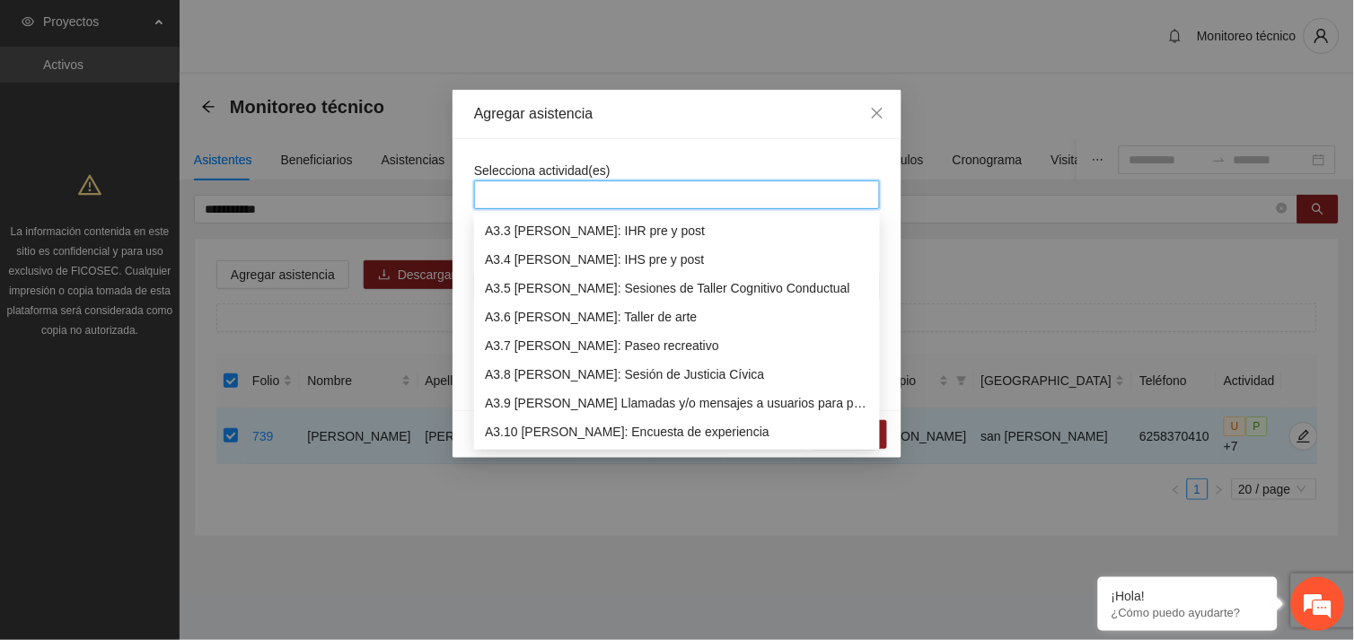
scroll to position [1035, 0]
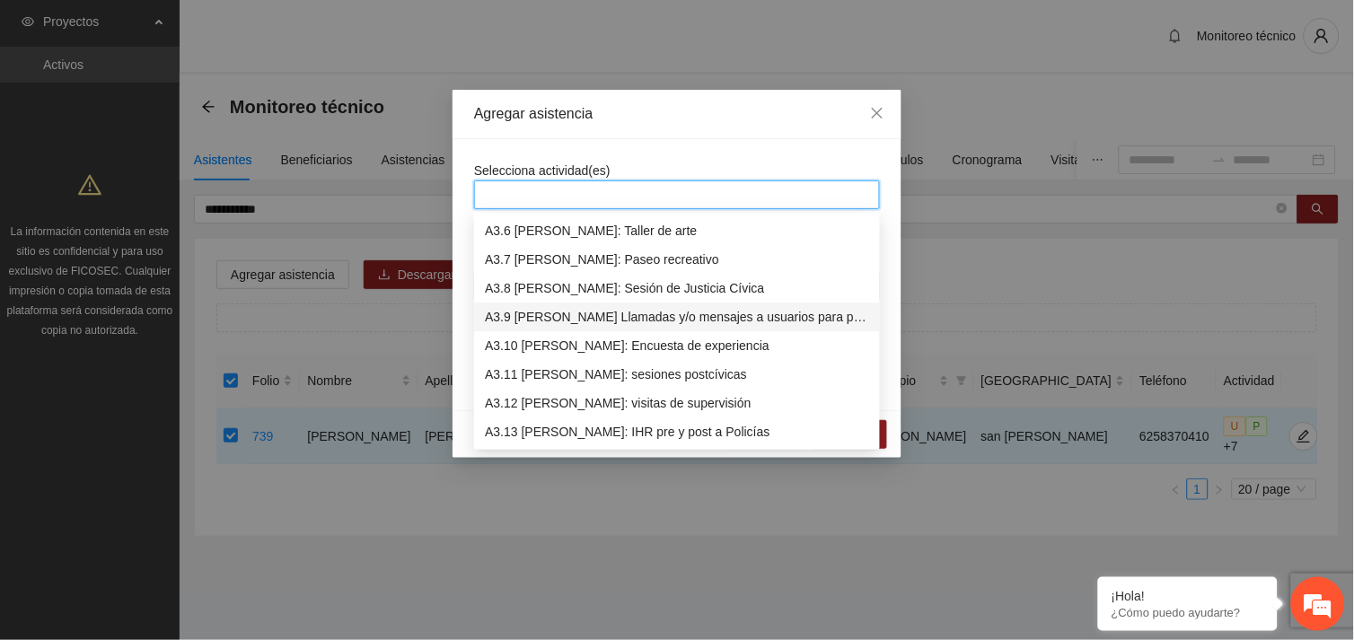
click at [572, 313] on div "A3.9 [PERSON_NAME] Llamadas y/o mensajes a usuarios para programación, seguimie…" at bounding box center [677, 317] width 384 height 20
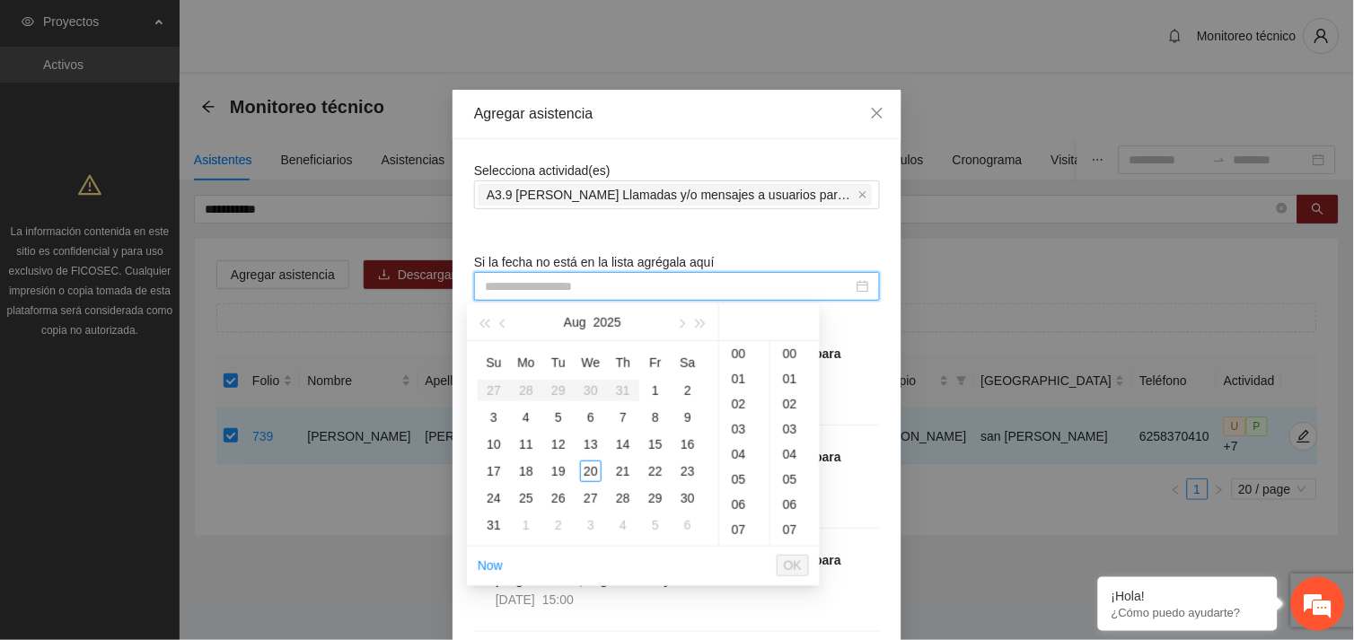
click at [566, 291] on input at bounding box center [669, 287] width 368 height 20
click at [591, 476] on div "20" at bounding box center [591, 472] width 22 height 22
click at [587, 474] on div "20" at bounding box center [591, 472] width 22 height 22
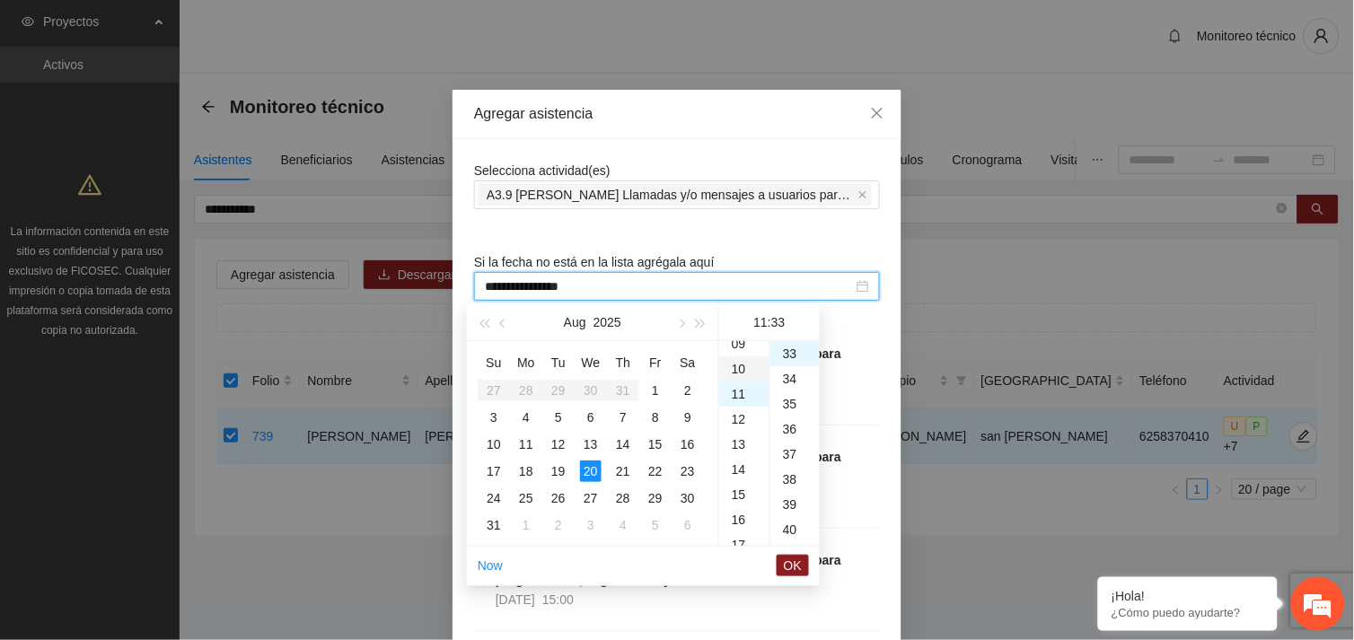
click at [742, 368] on div "10" at bounding box center [744, 369] width 50 height 25
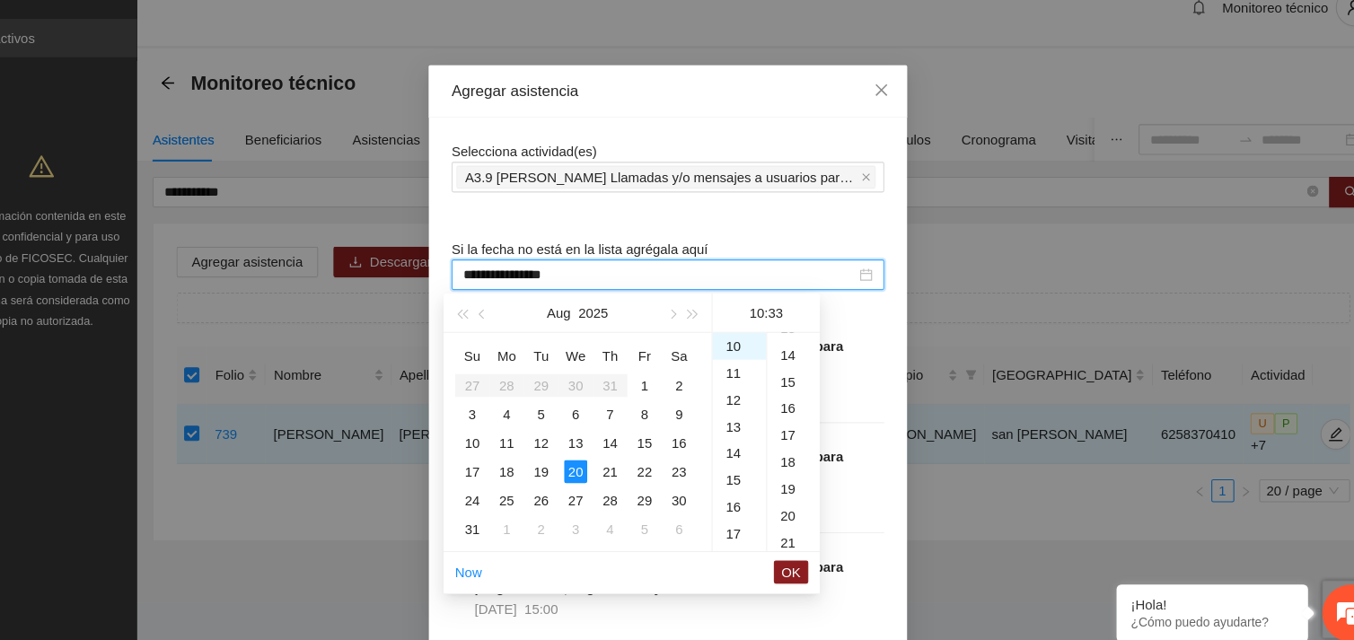
scroll to position [306, 0]
click at [783, 375] on div "13" at bounding box center [795, 374] width 49 height 25
type input "**********"
click at [796, 566] on span "OK" at bounding box center [793, 566] width 18 height 20
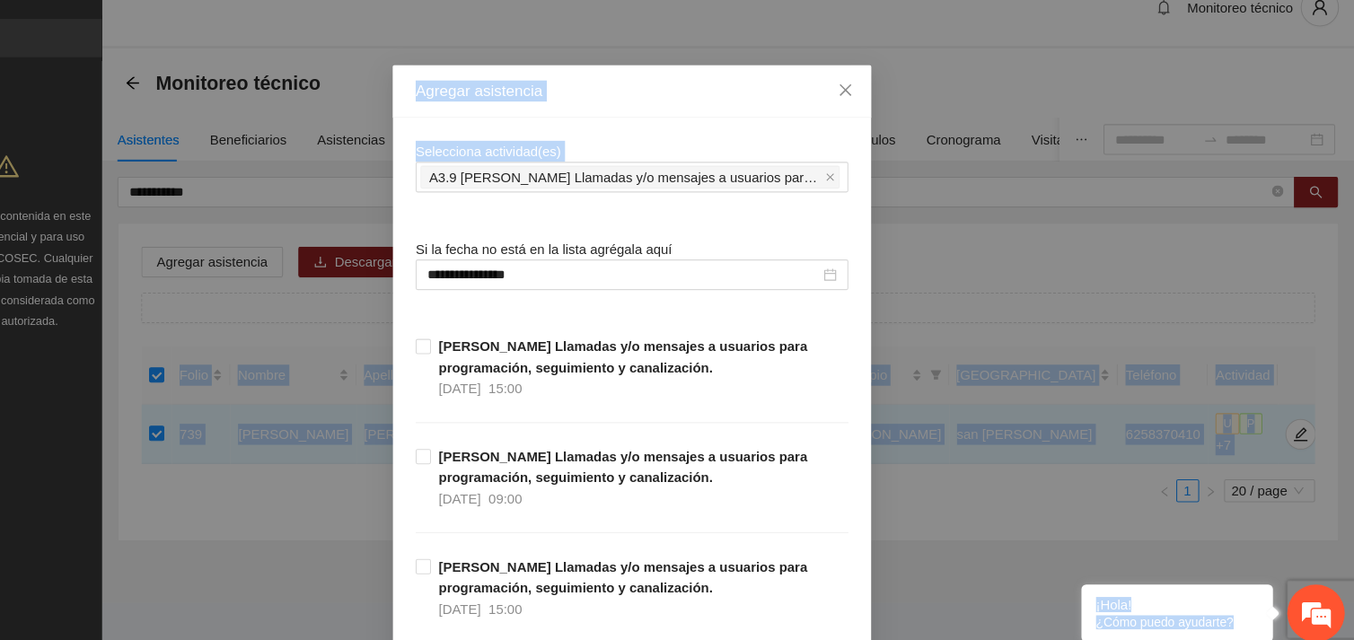
drag, startPoint x: 1319, startPoint y: 182, endPoint x: 1356, endPoint y: 322, distance: 144.9
click at [1354, 322] on html "**********" at bounding box center [677, 320] width 1354 height 640
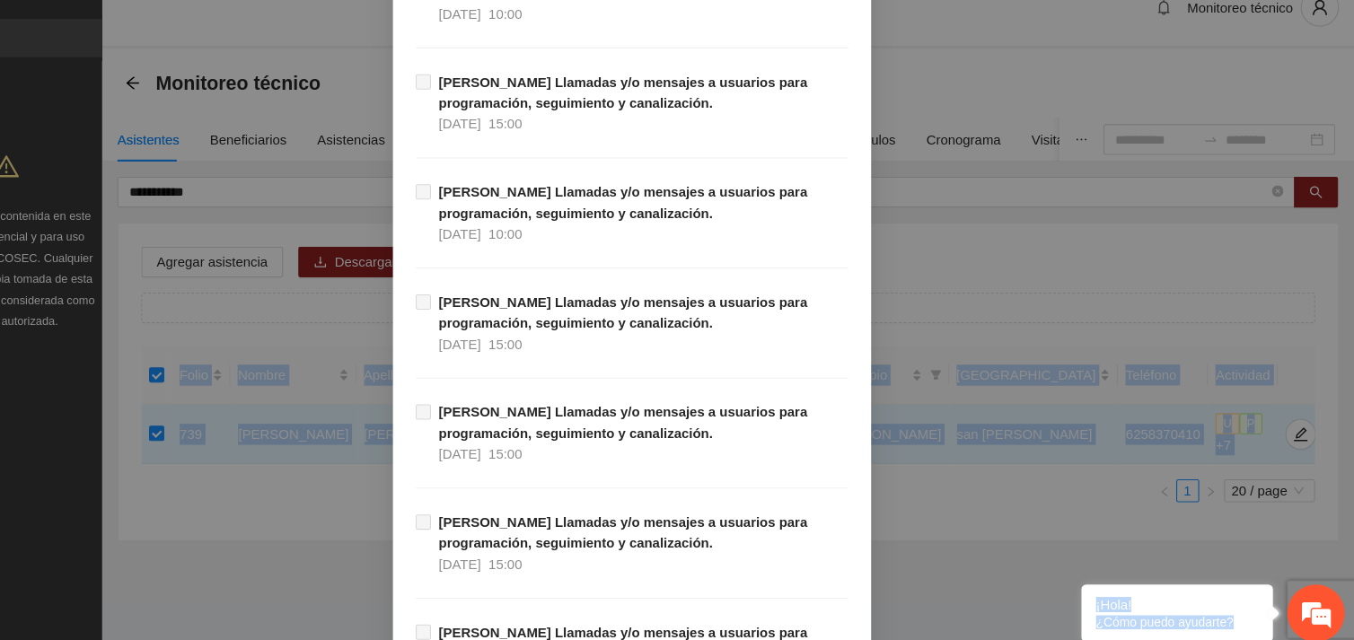
scroll to position [18332, 0]
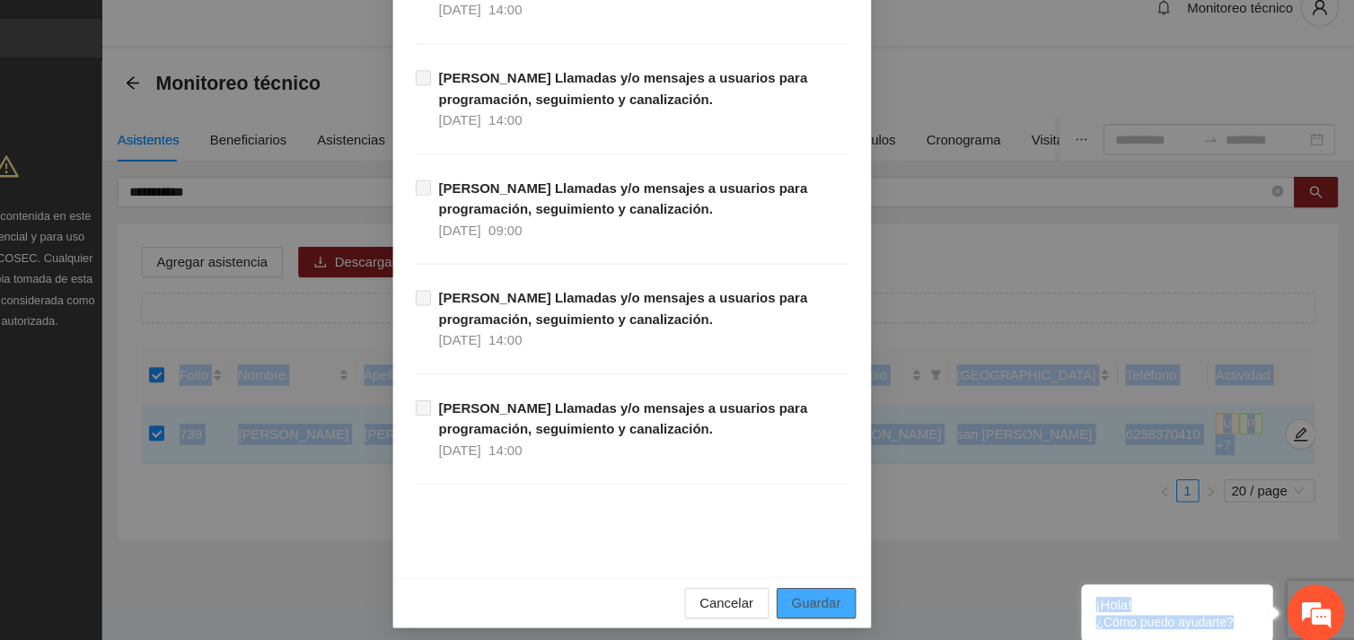
click at [827, 593] on span "Guardar" at bounding box center [850, 596] width 46 height 20
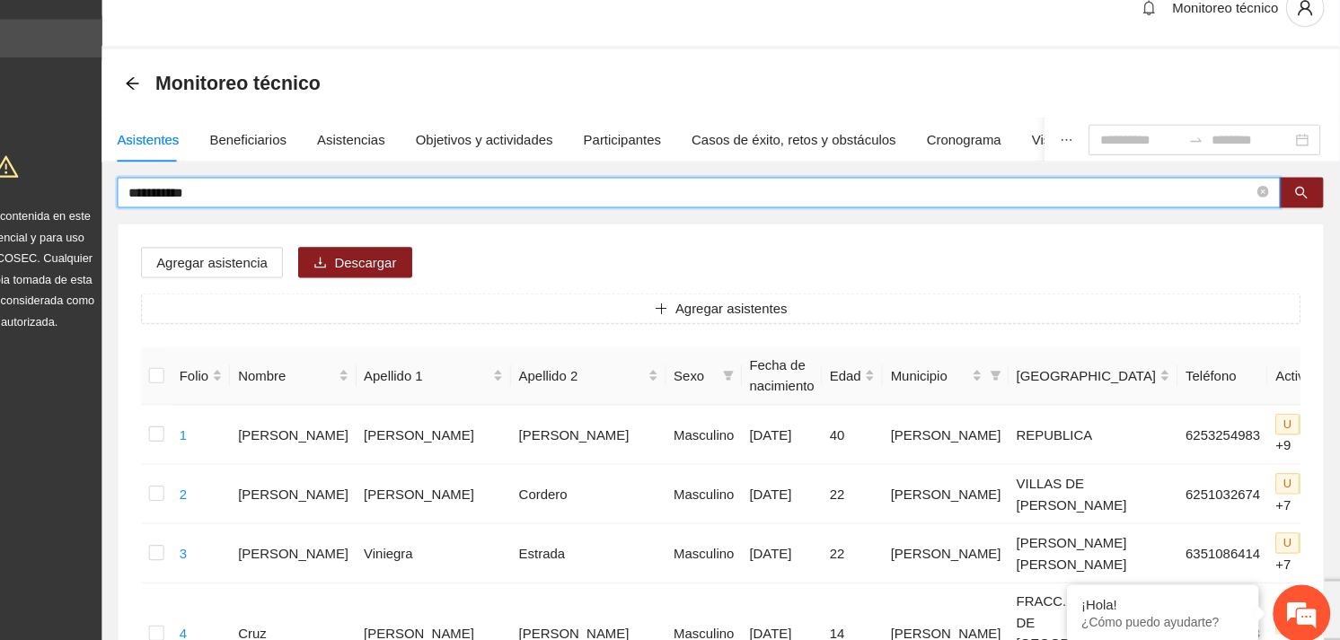
drag, startPoint x: 287, startPoint y: 214, endPoint x: 181, endPoint y: 207, distance: 107.1
type input "**********"
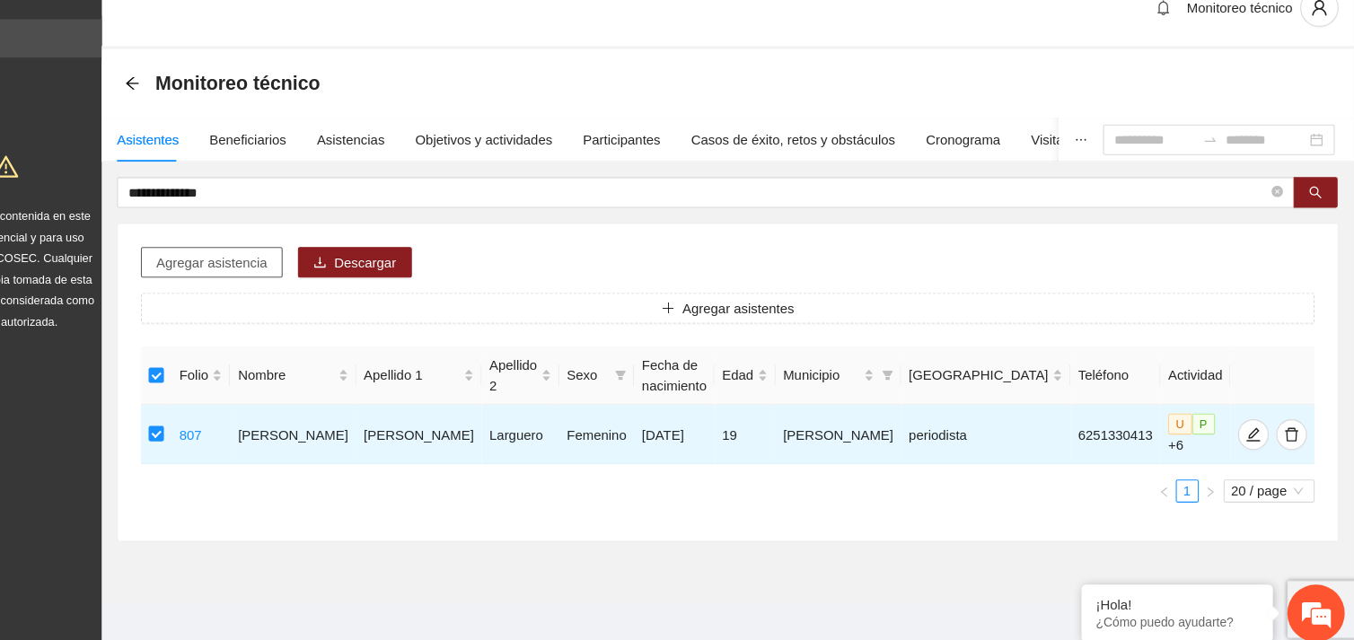
click at [281, 276] on span "Agregar asistencia" at bounding box center [283, 275] width 104 height 20
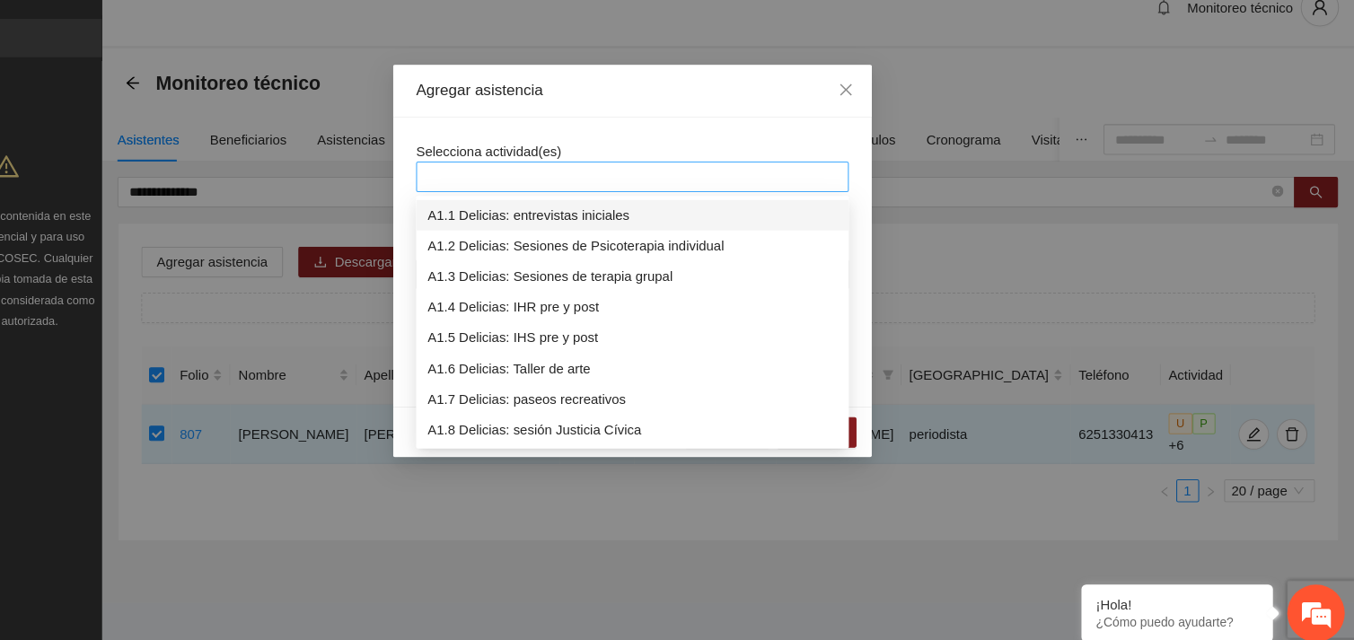
click at [551, 196] on div at bounding box center [677, 195] width 397 height 22
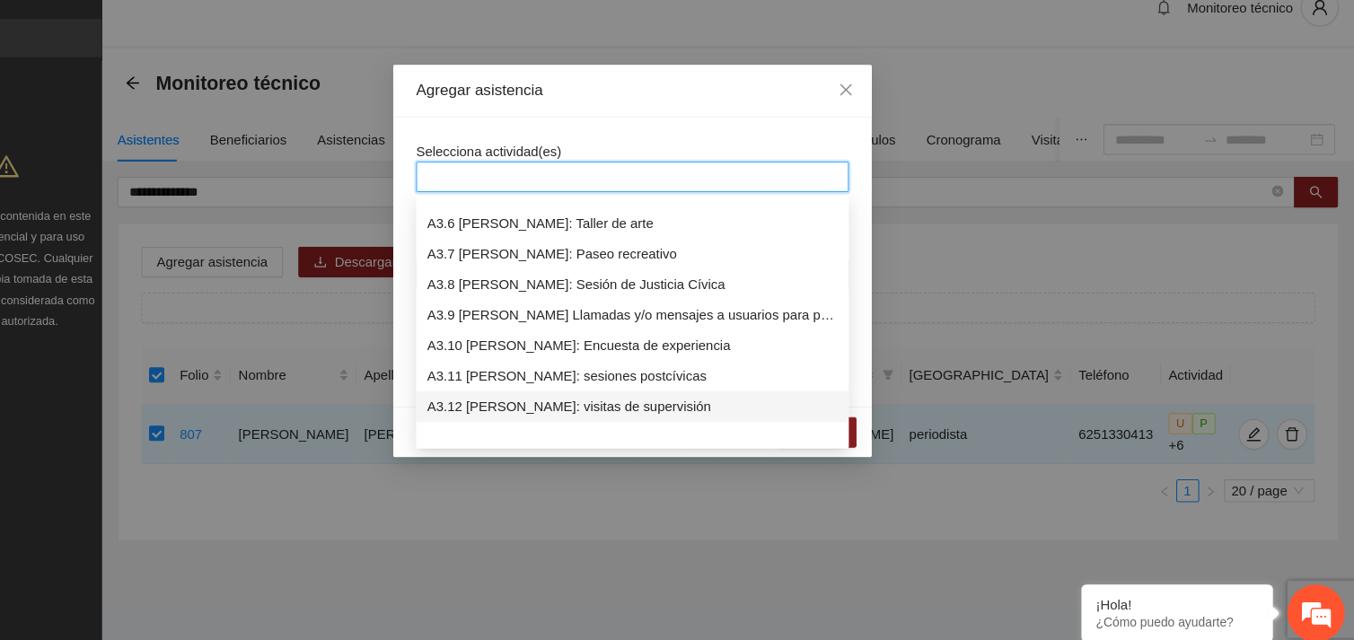
scroll to position [1120, 0]
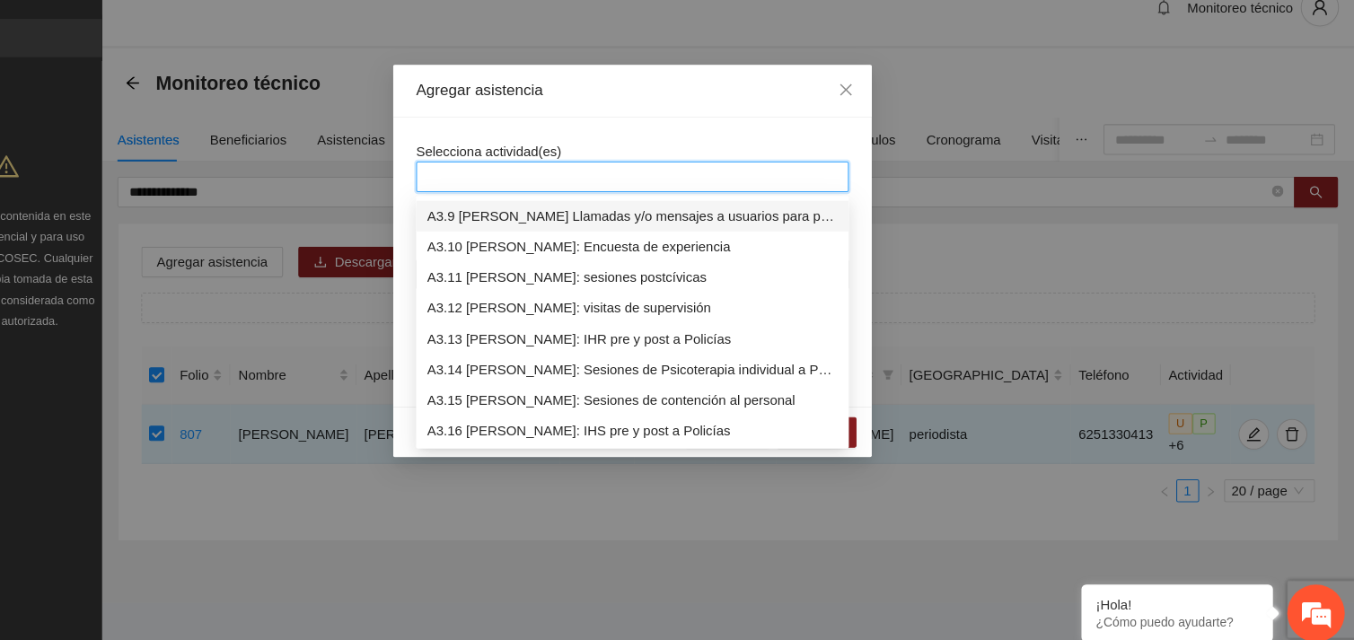
click at [564, 236] on div "A3.9 [PERSON_NAME] Llamadas y/o mensajes a usuarios para programación, seguimie…" at bounding box center [677, 232] width 384 height 20
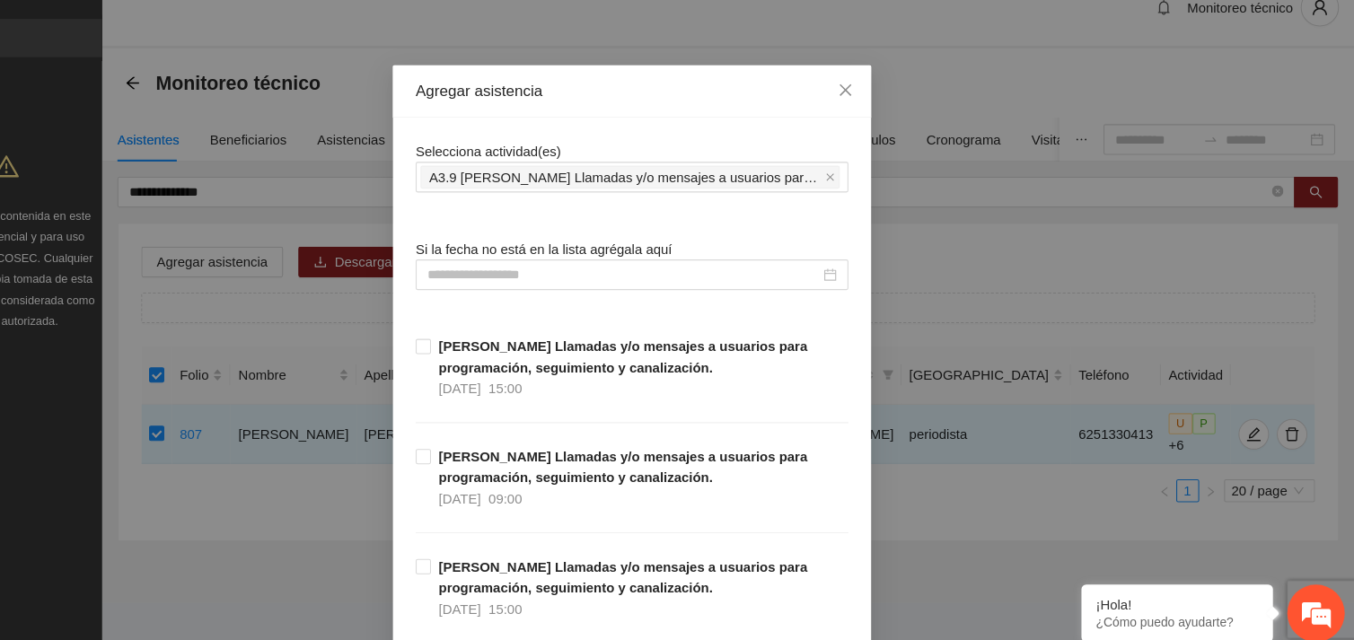
click at [639, 162] on div "Selecciona actividad(es) A3.9 Cuauhtémoc Llamadas y/o mensajes a usuarios para …" at bounding box center [677, 185] width 406 height 48
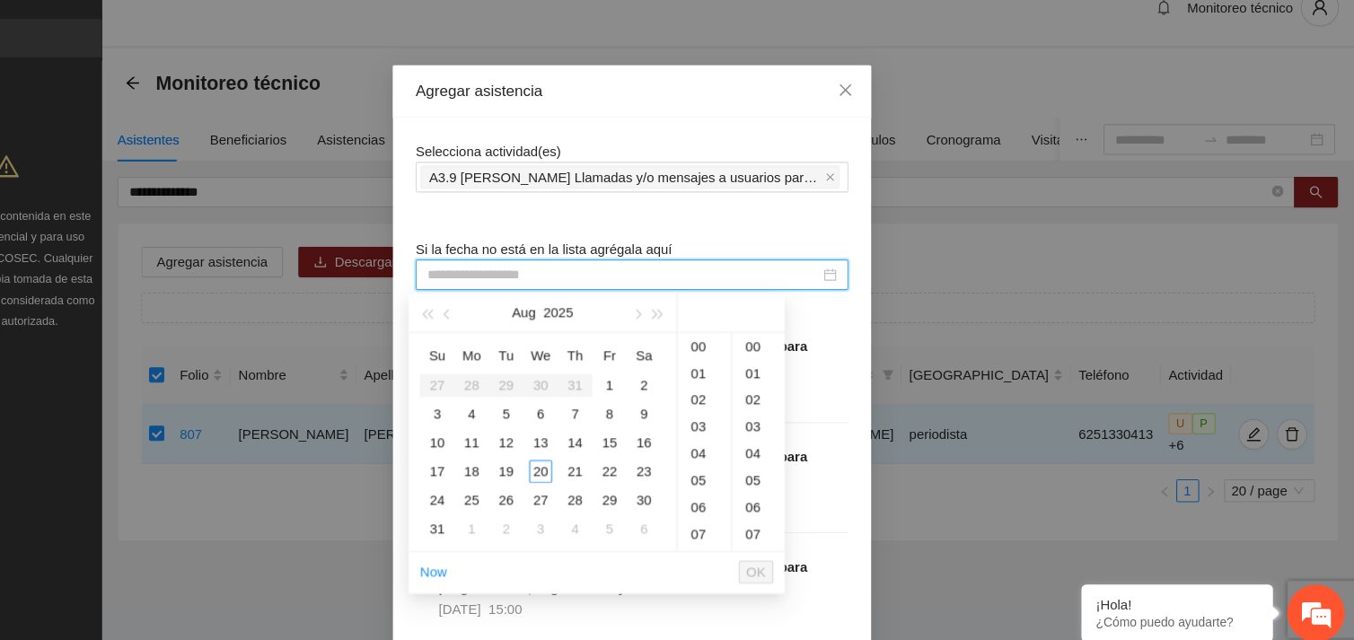
click at [585, 277] on input at bounding box center [669, 287] width 368 height 20
click at [585, 462] on div "20" at bounding box center [591, 472] width 22 height 22
click at [737, 513] on div "10" at bounding box center [744, 512] width 50 height 25
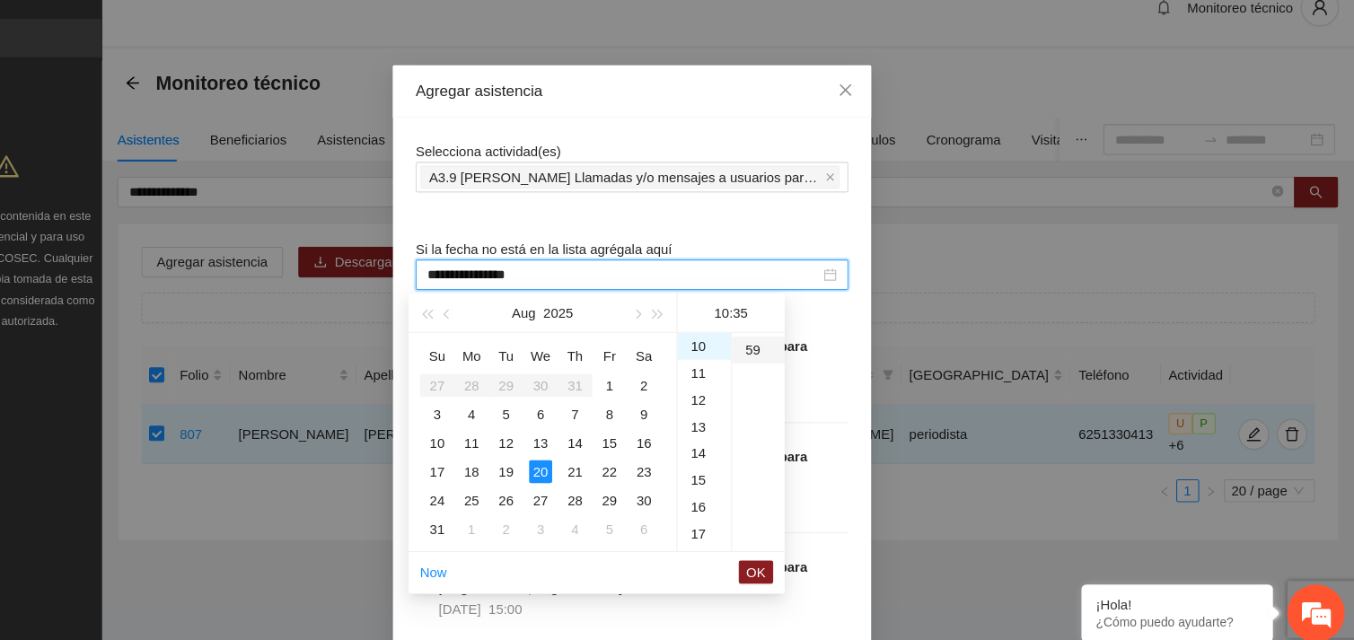
click at [787, 357] on div "59" at bounding box center [795, 357] width 49 height 25
type input "**********"
click at [782, 567] on button "OK" at bounding box center [793, 566] width 32 height 22
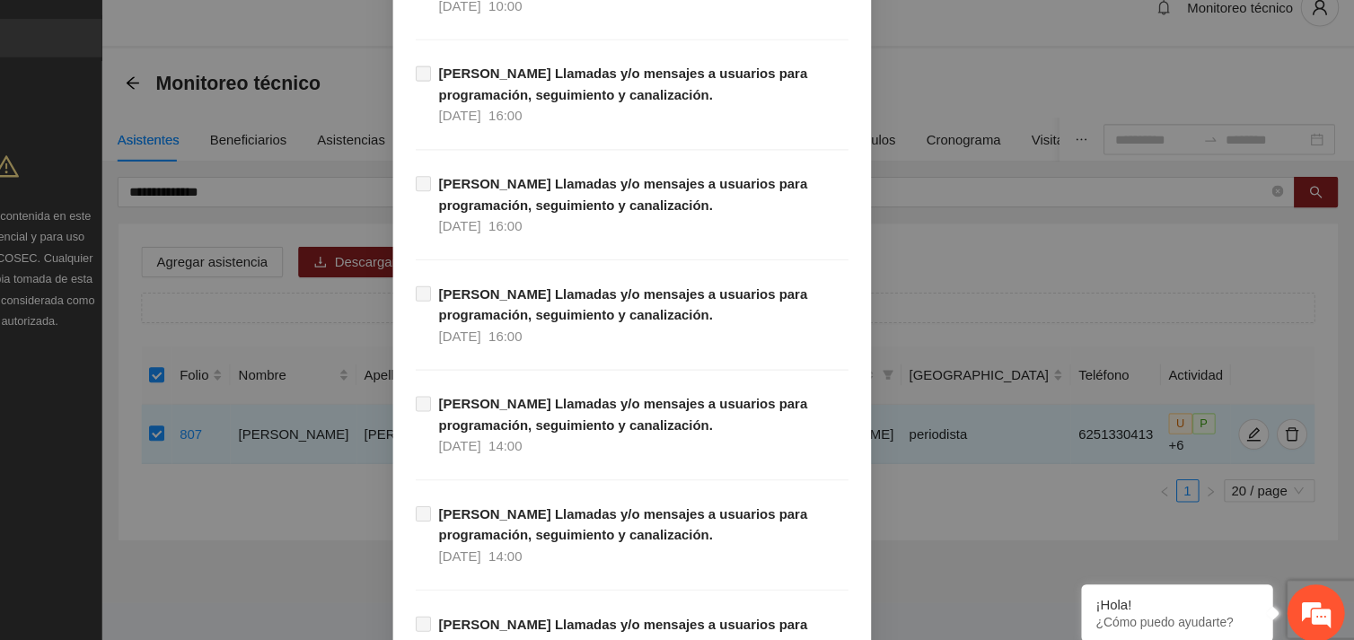
scroll to position [18332, 0]
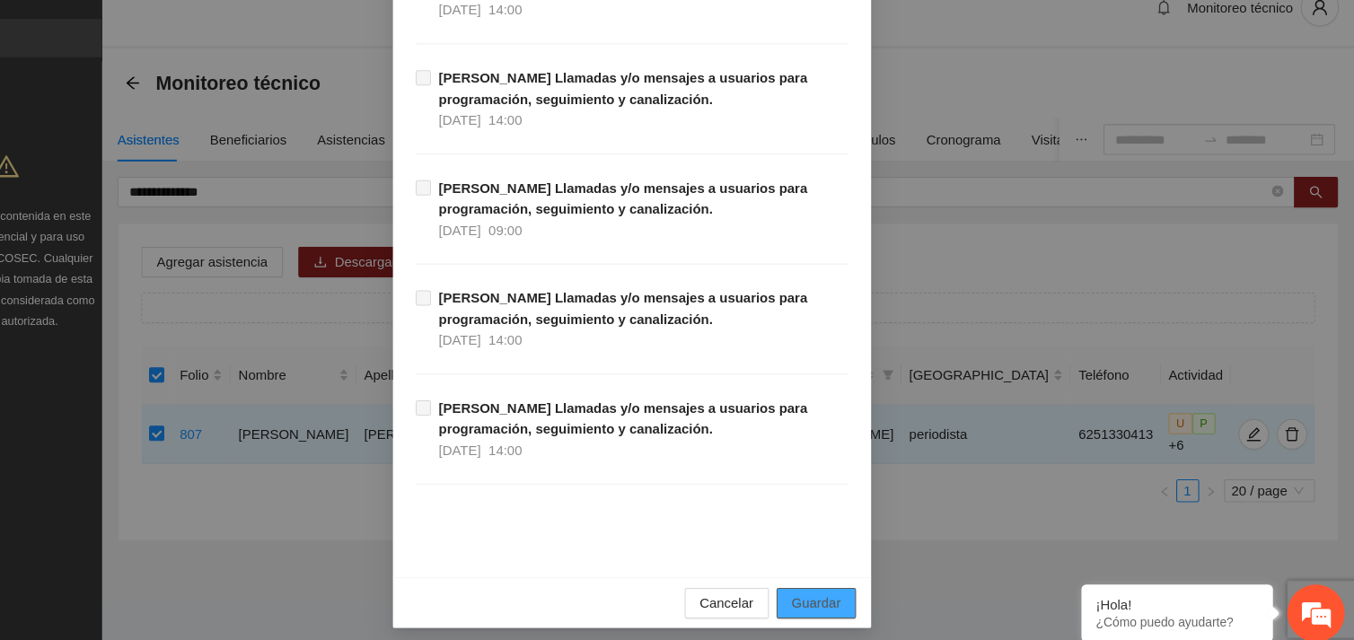
click at [851, 595] on span "Guardar" at bounding box center [850, 596] width 46 height 20
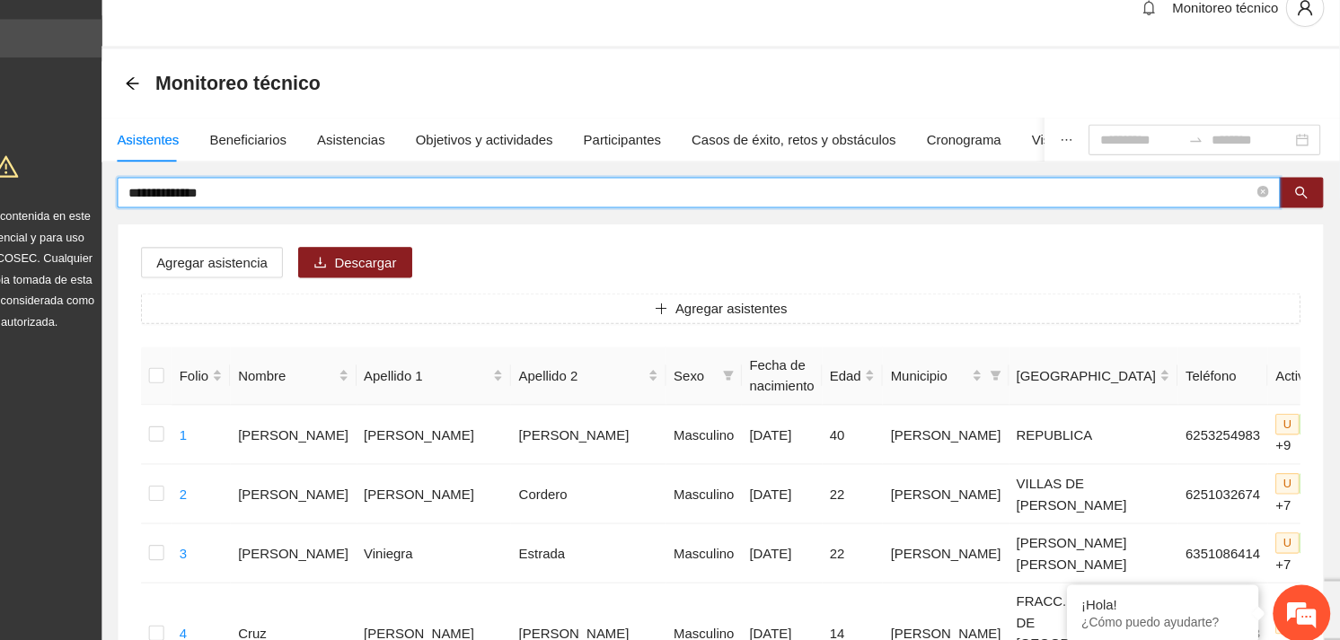
drag, startPoint x: 302, startPoint y: 210, endPoint x: 181, endPoint y: 216, distance: 120.5
type input "**********"
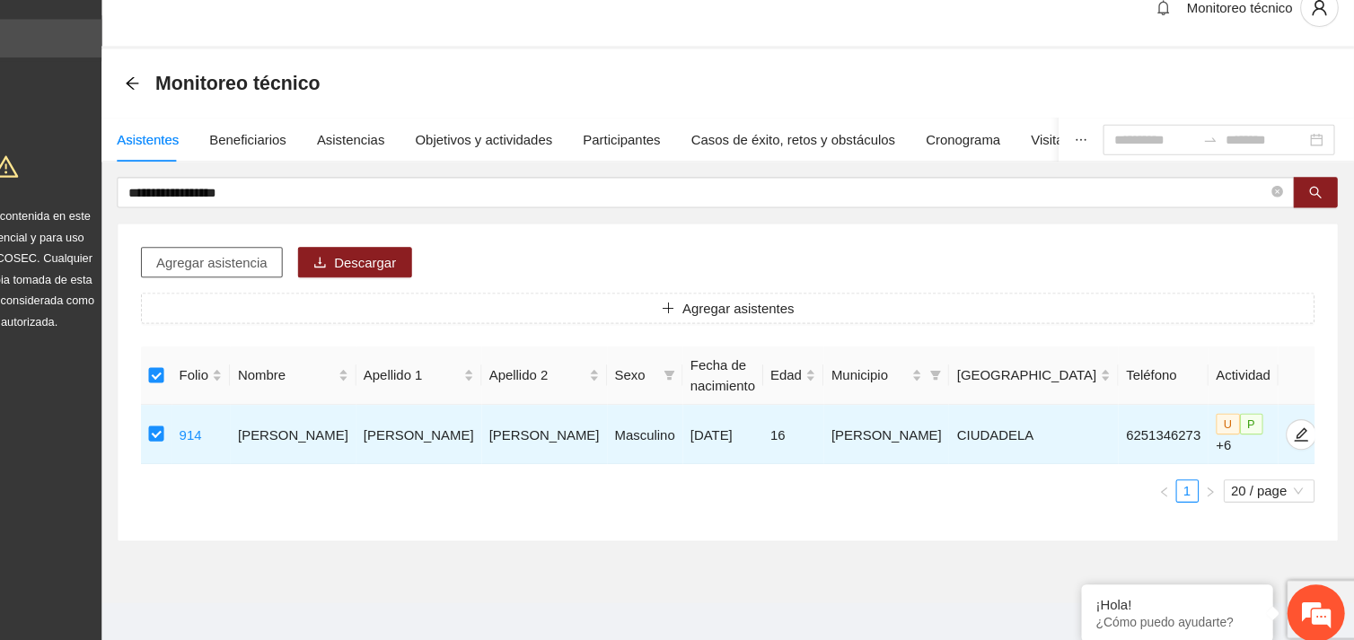
click at [264, 277] on span "Agregar asistencia" at bounding box center [283, 275] width 104 height 20
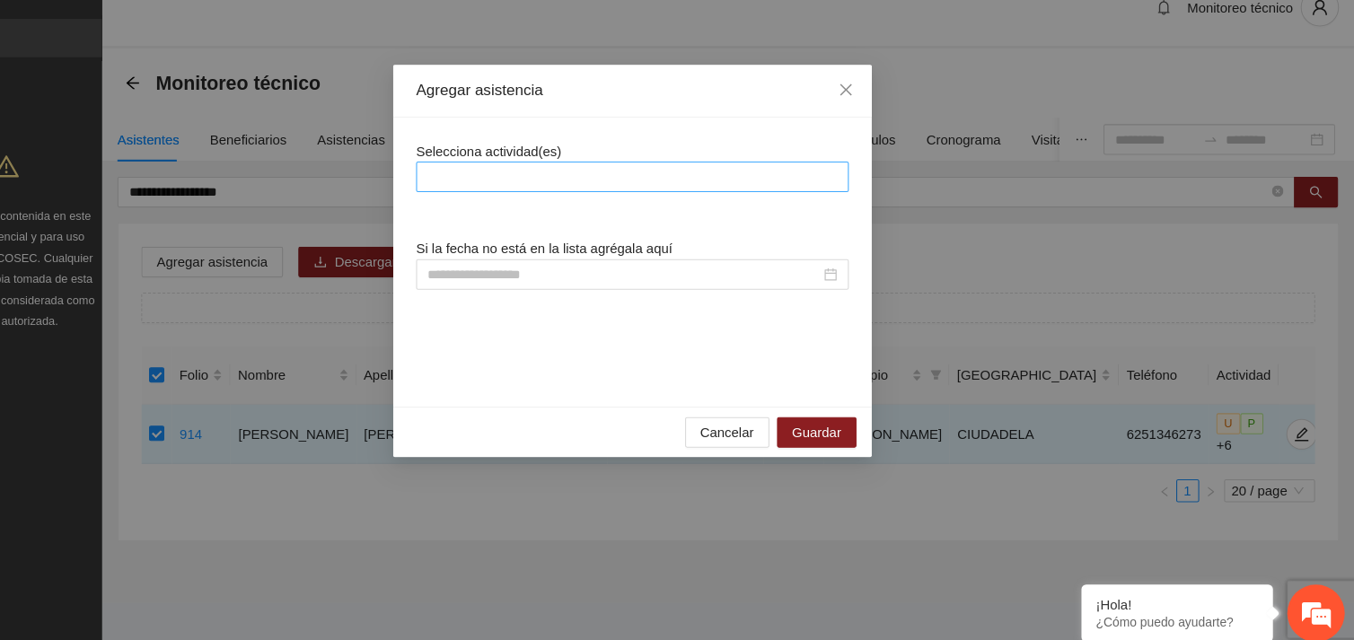
click at [705, 195] on div at bounding box center [677, 195] width 397 height 22
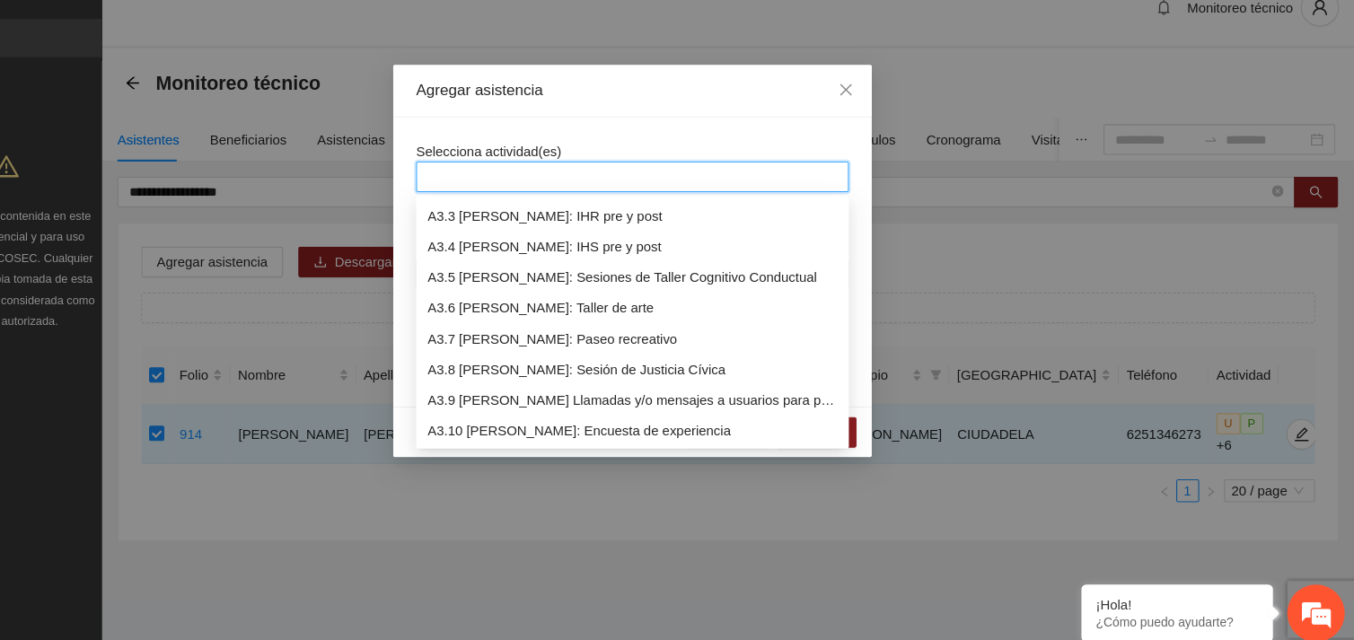
scroll to position [976, 0]
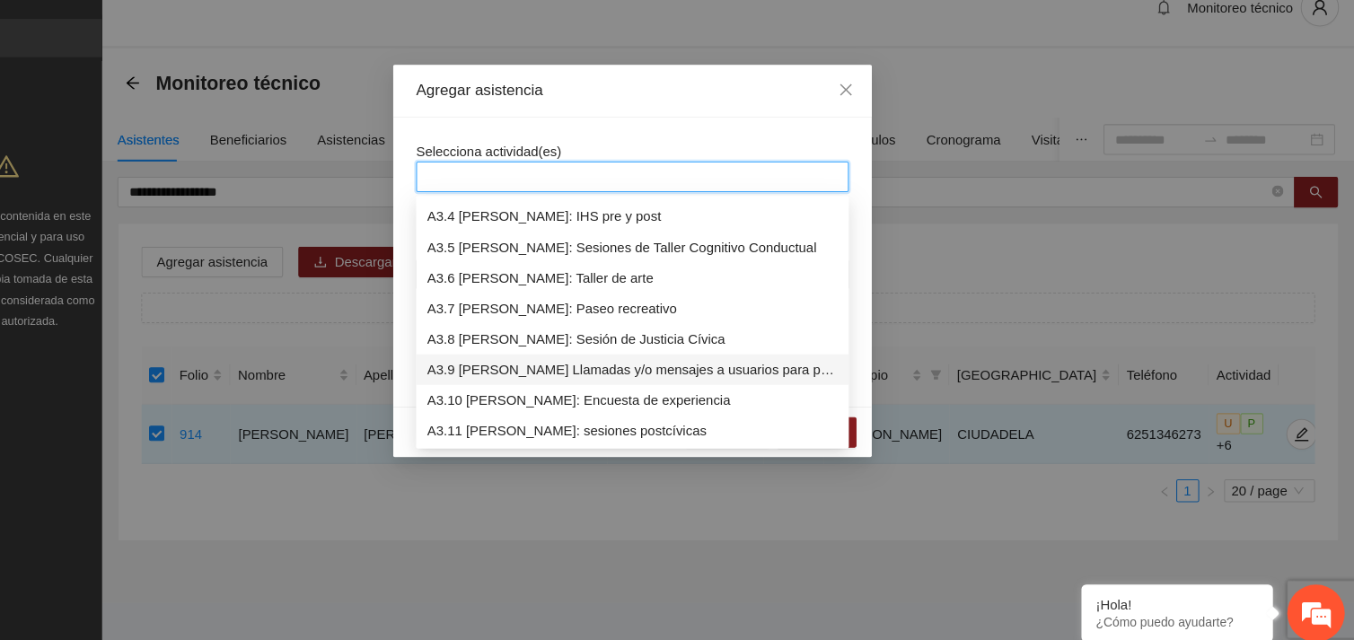
click at [686, 367] on div "A3.9 [PERSON_NAME] Llamadas y/o mensajes a usuarios para programación, seguimie…" at bounding box center [677, 376] width 384 height 20
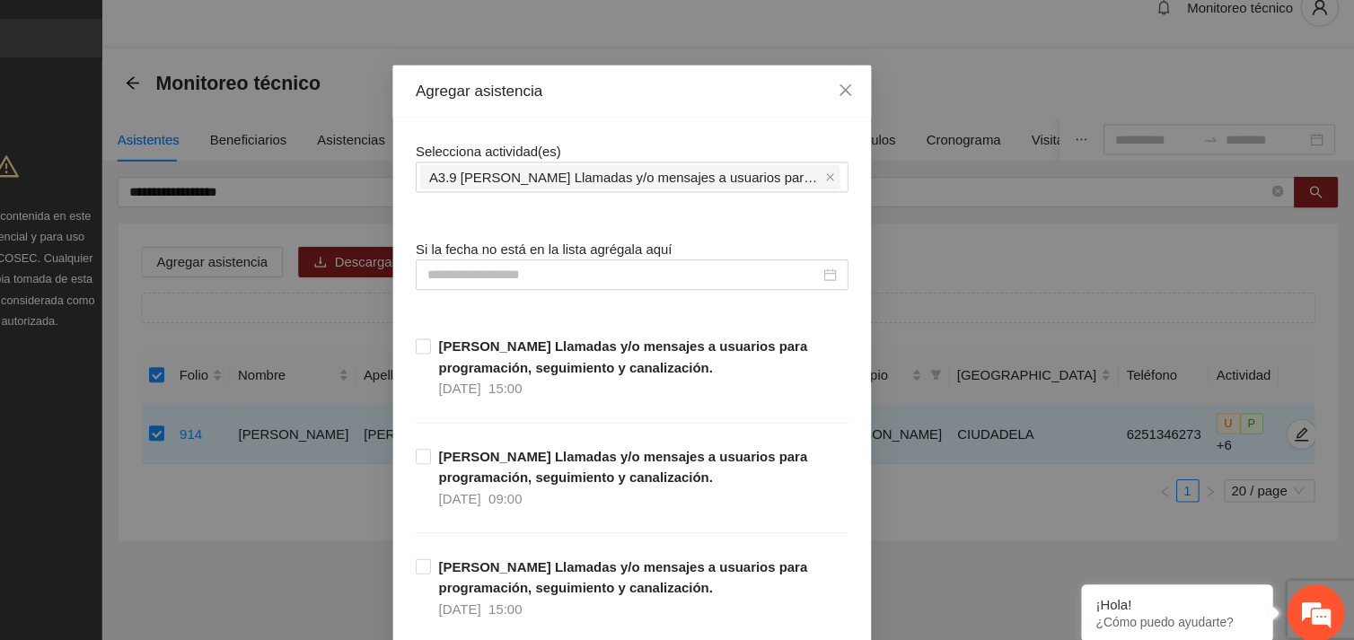
click at [533, 276] on div at bounding box center [677, 286] width 406 height 29
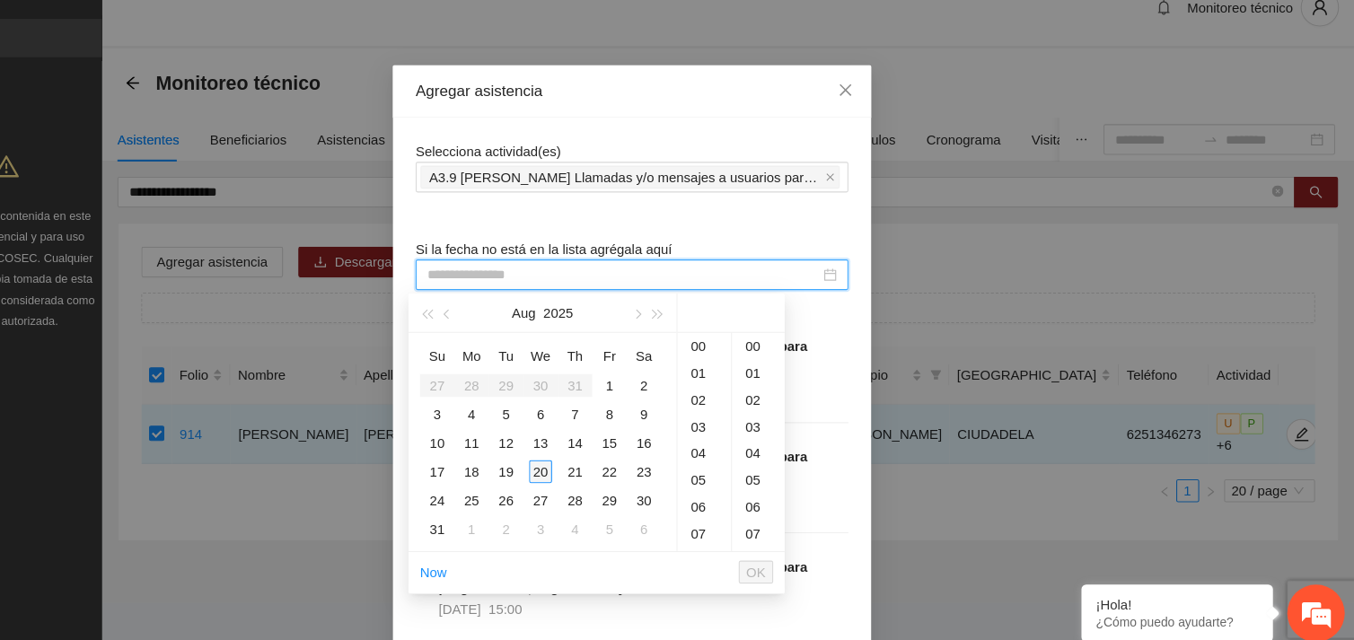
click at [592, 471] on div "20" at bounding box center [591, 472] width 22 height 22
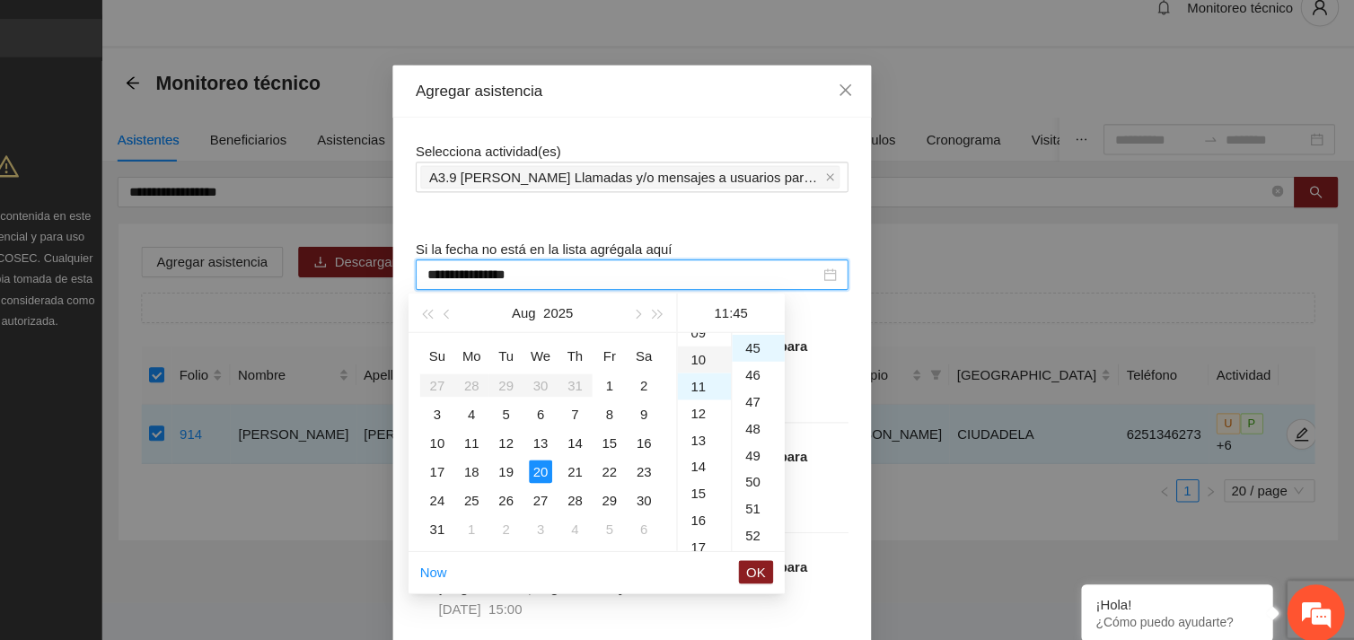
click at [746, 366] on div "10" at bounding box center [744, 366] width 50 height 25
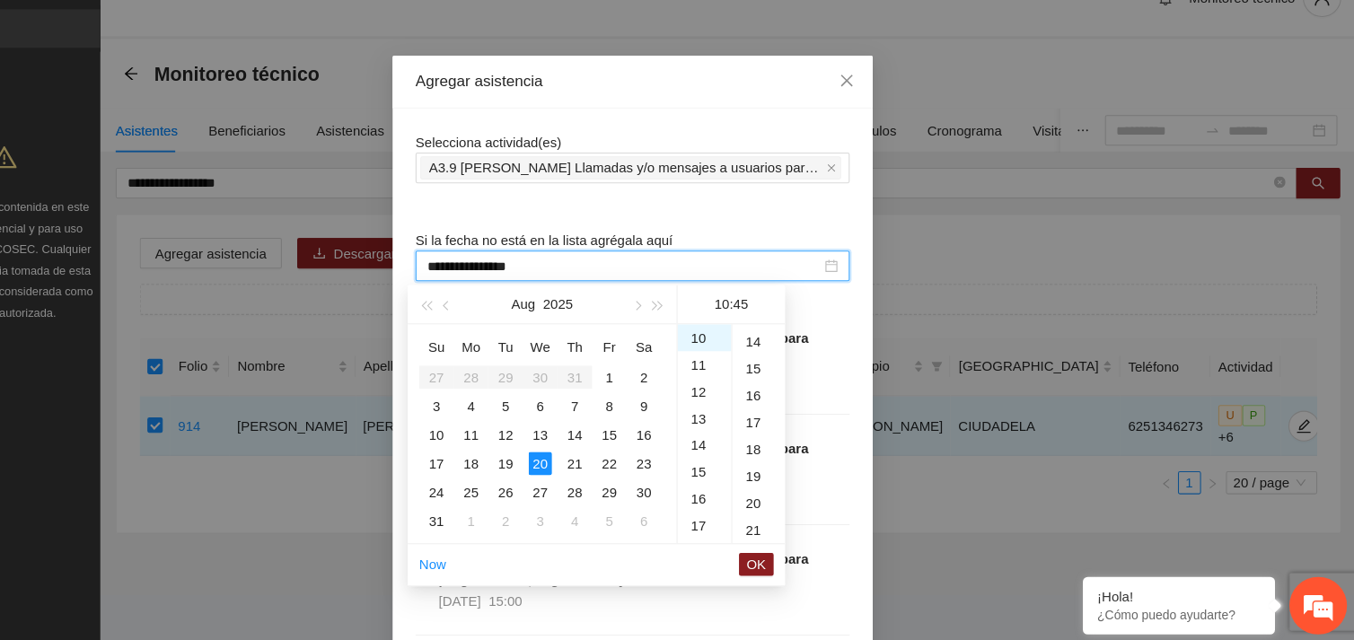
scroll to position [339, 0]
click at [793, 366] on div "14" at bounding box center [795, 367] width 49 height 25
type input "**********"
click at [794, 565] on span "OK" at bounding box center [793, 566] width 18 height 20
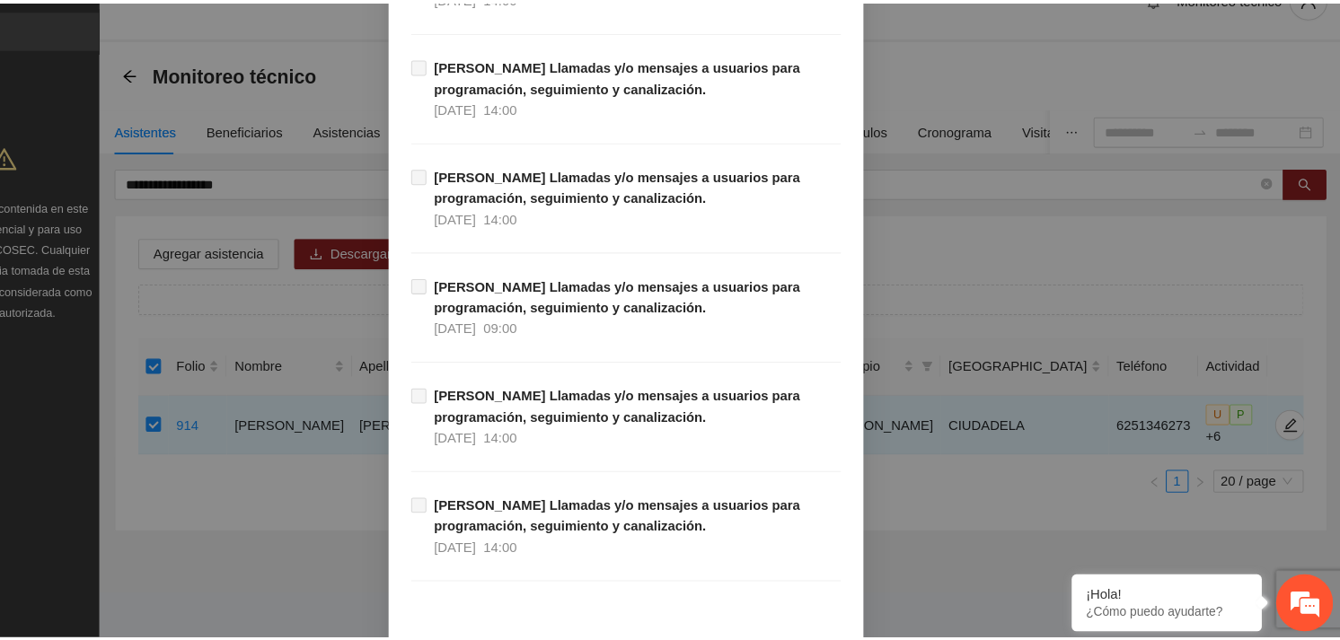
scroll to position [18332, 0]
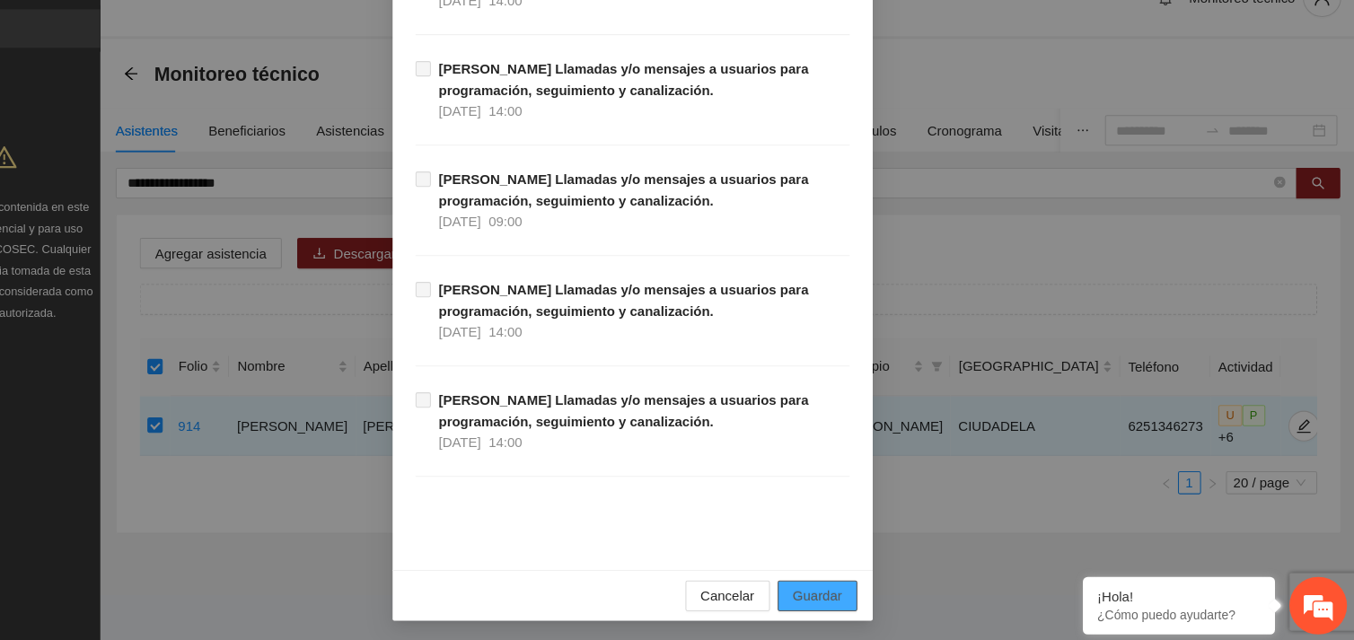
click at [869, 593] on button "Guardar" at bounding box center [850, 595] width 75 height 29
